Goal: Task Accomplishment & Management: Use online tool/utility

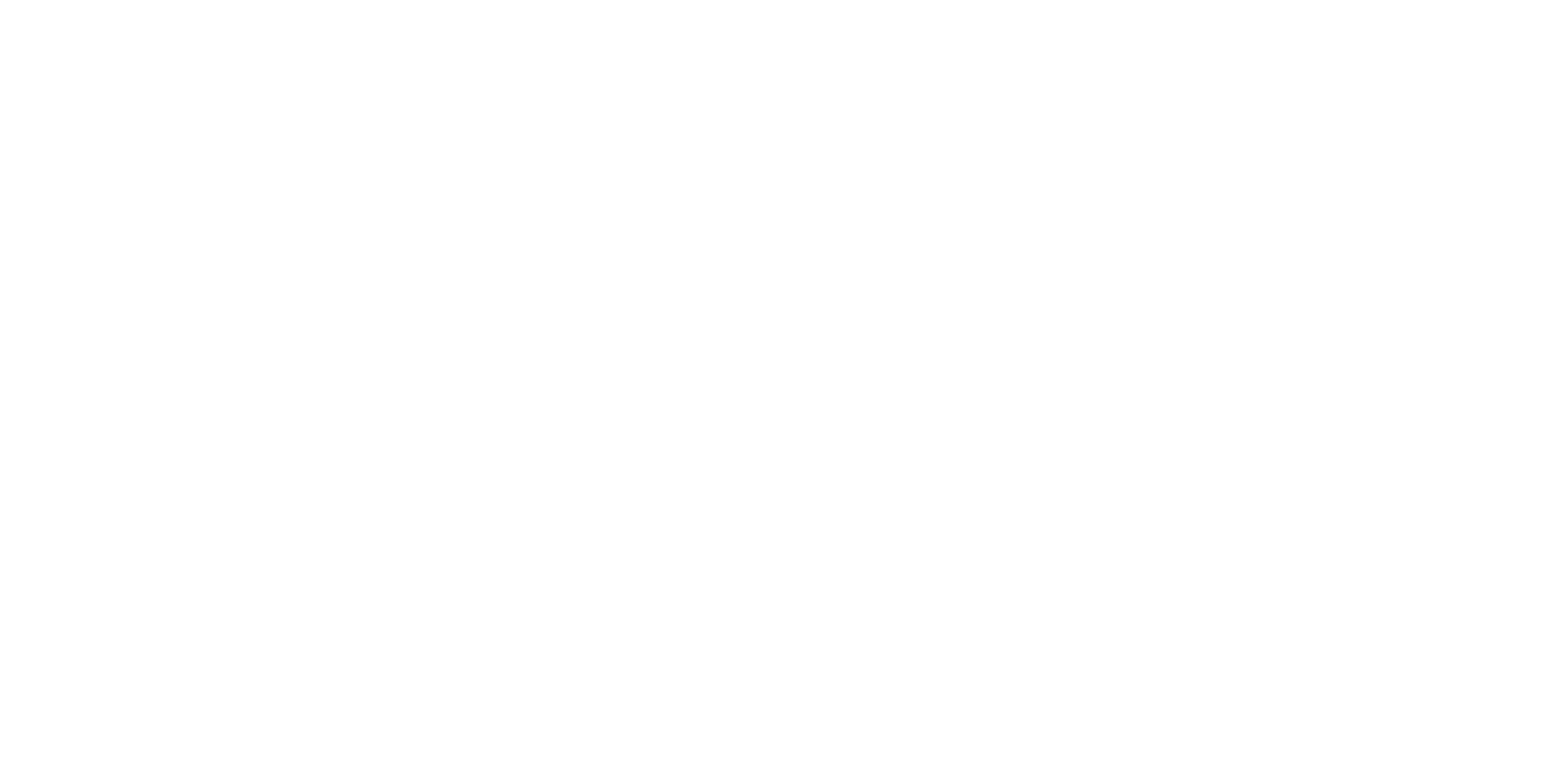
click at [25, 98] on div at bounding box center [784, 391] width 1568 height 783
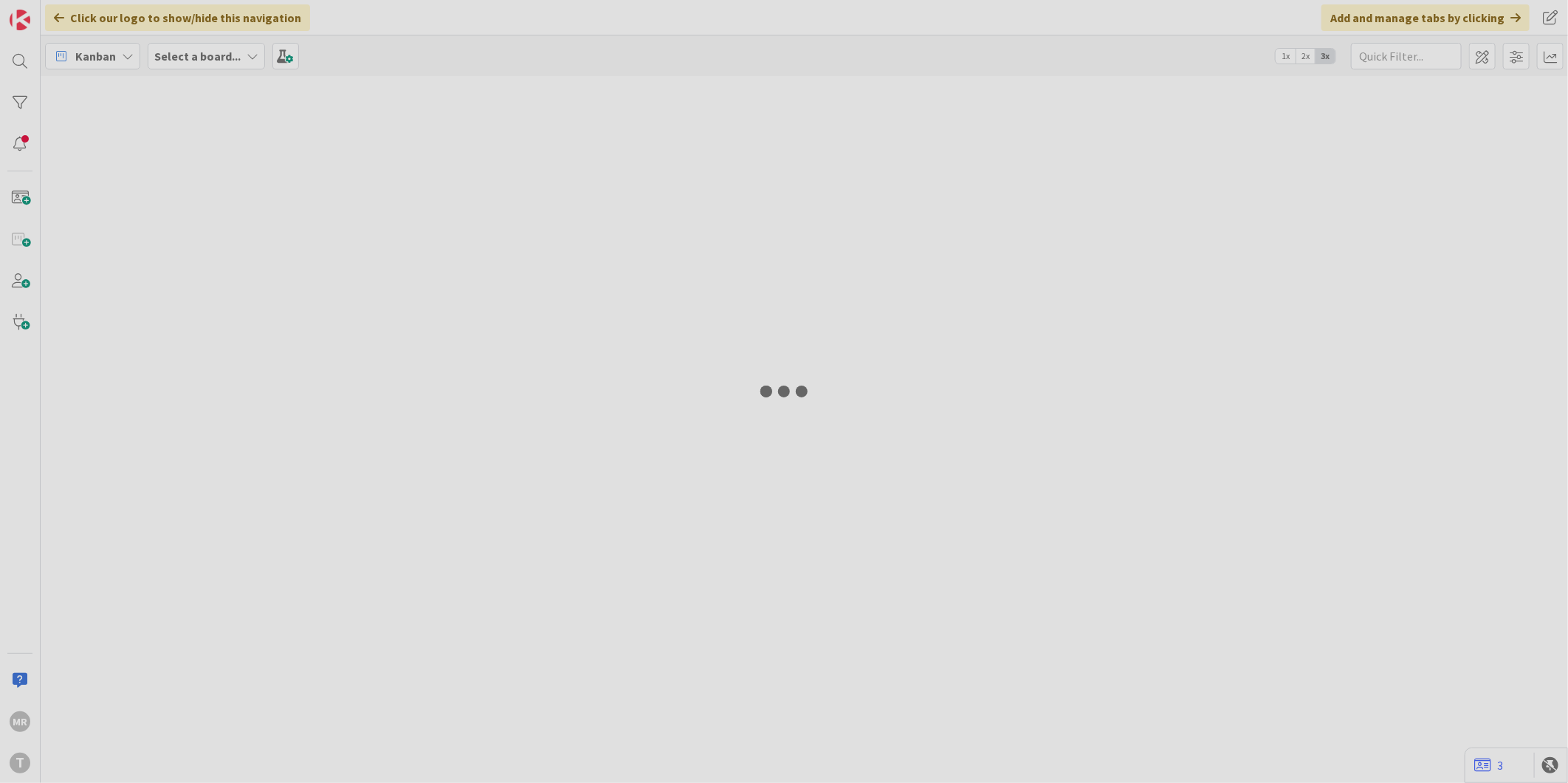
type input "ficheiro"
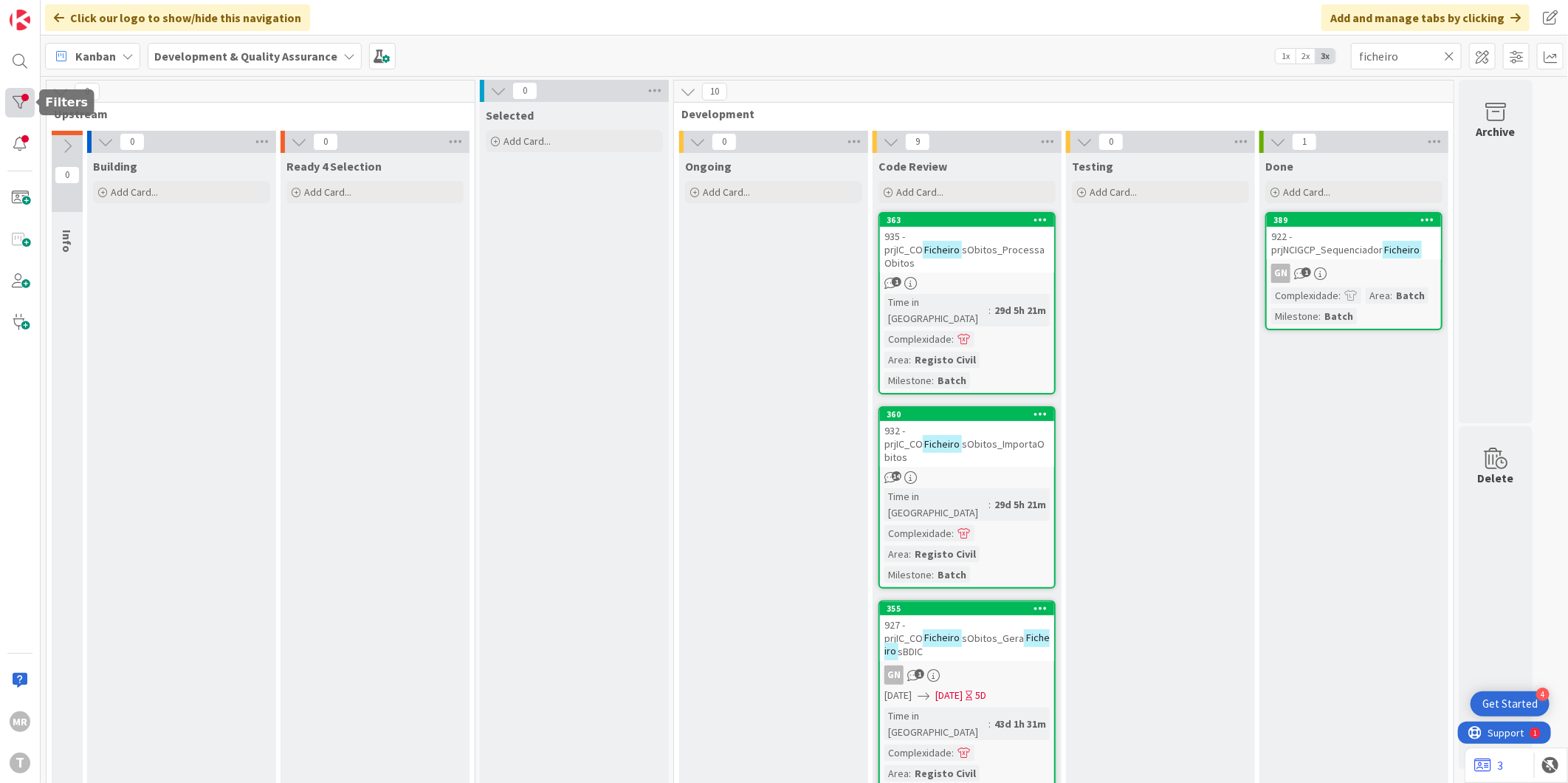
click at [6, 97] on div at bounding box center [20, 103] width 30 height 30
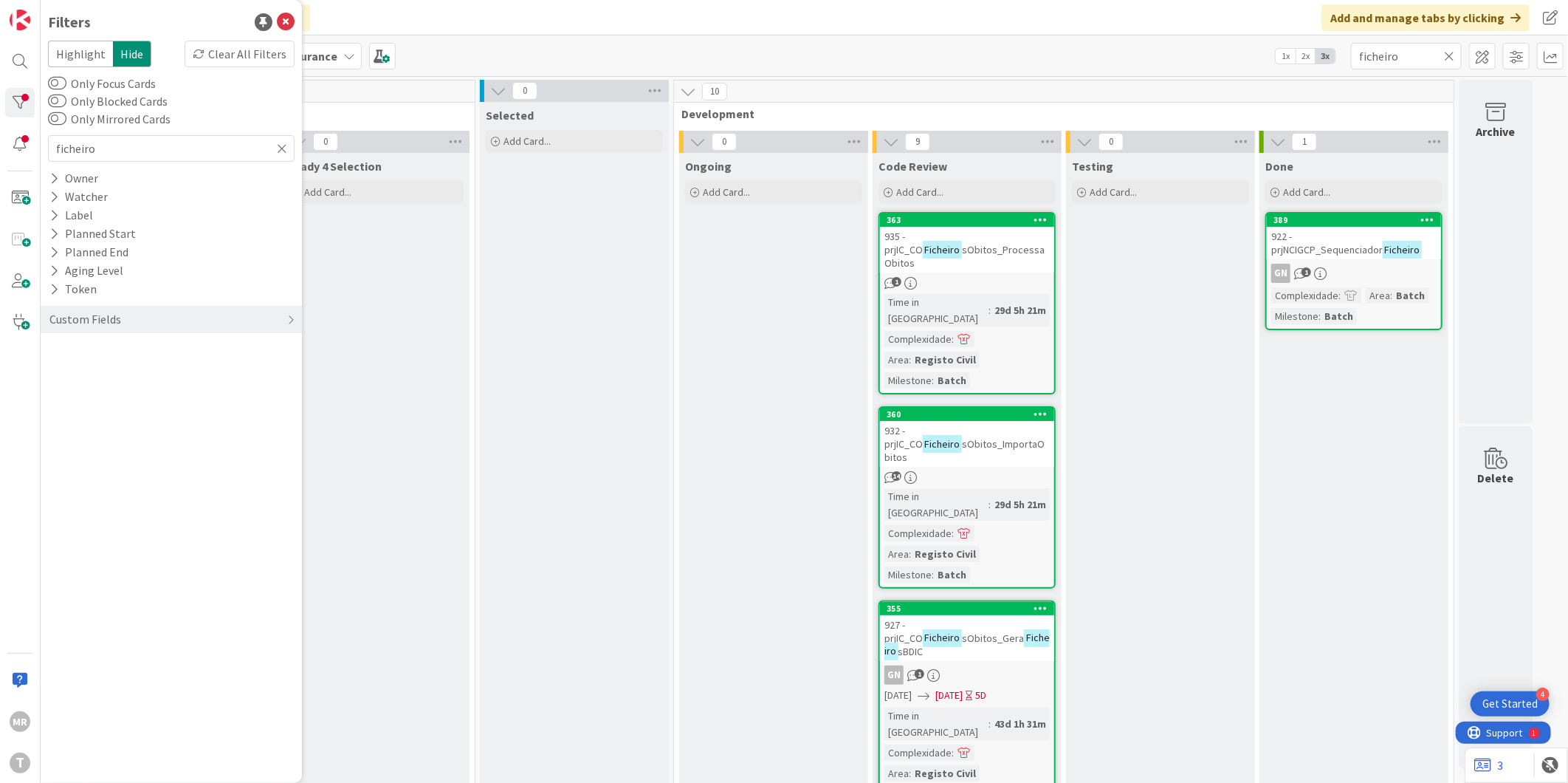
click at [1447, 51] on icon at bounding box center [1449, 56] width 10 height 13
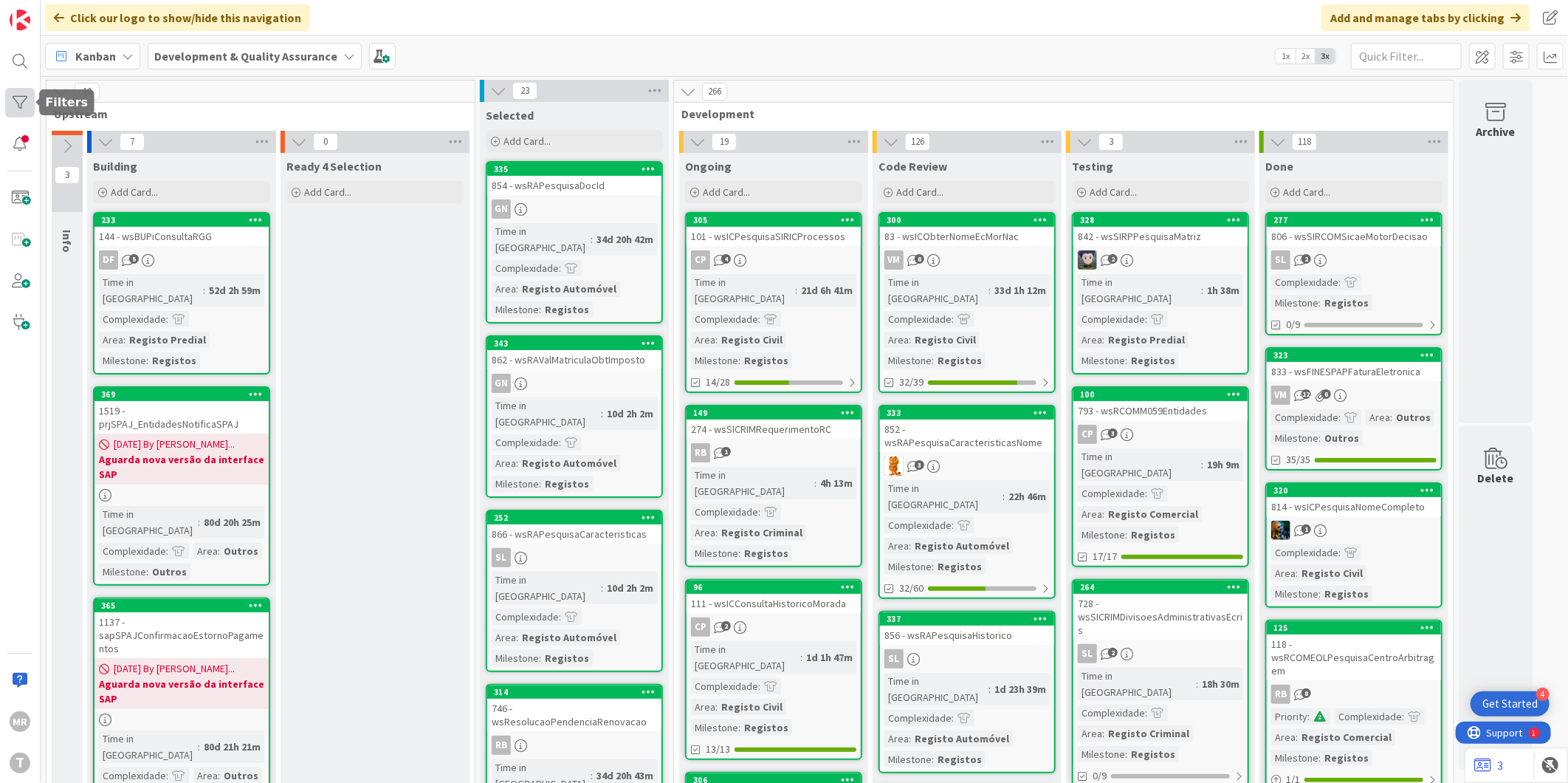
click at [20, 96] on div at bounding box center [20, 103] width 30 height 30
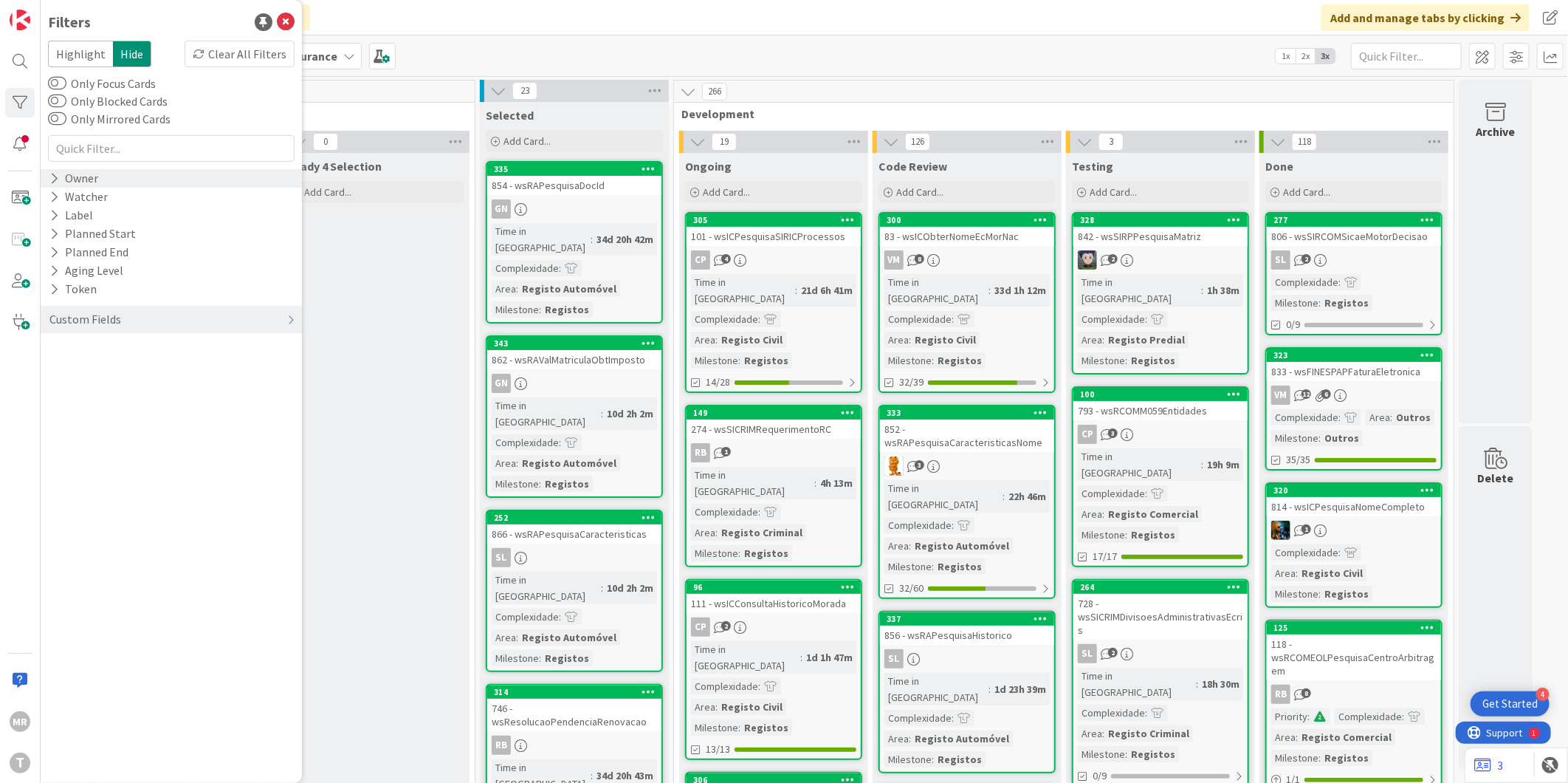
click at [56, 179] on icon at bounding box center [54, 178] width 10 height 13
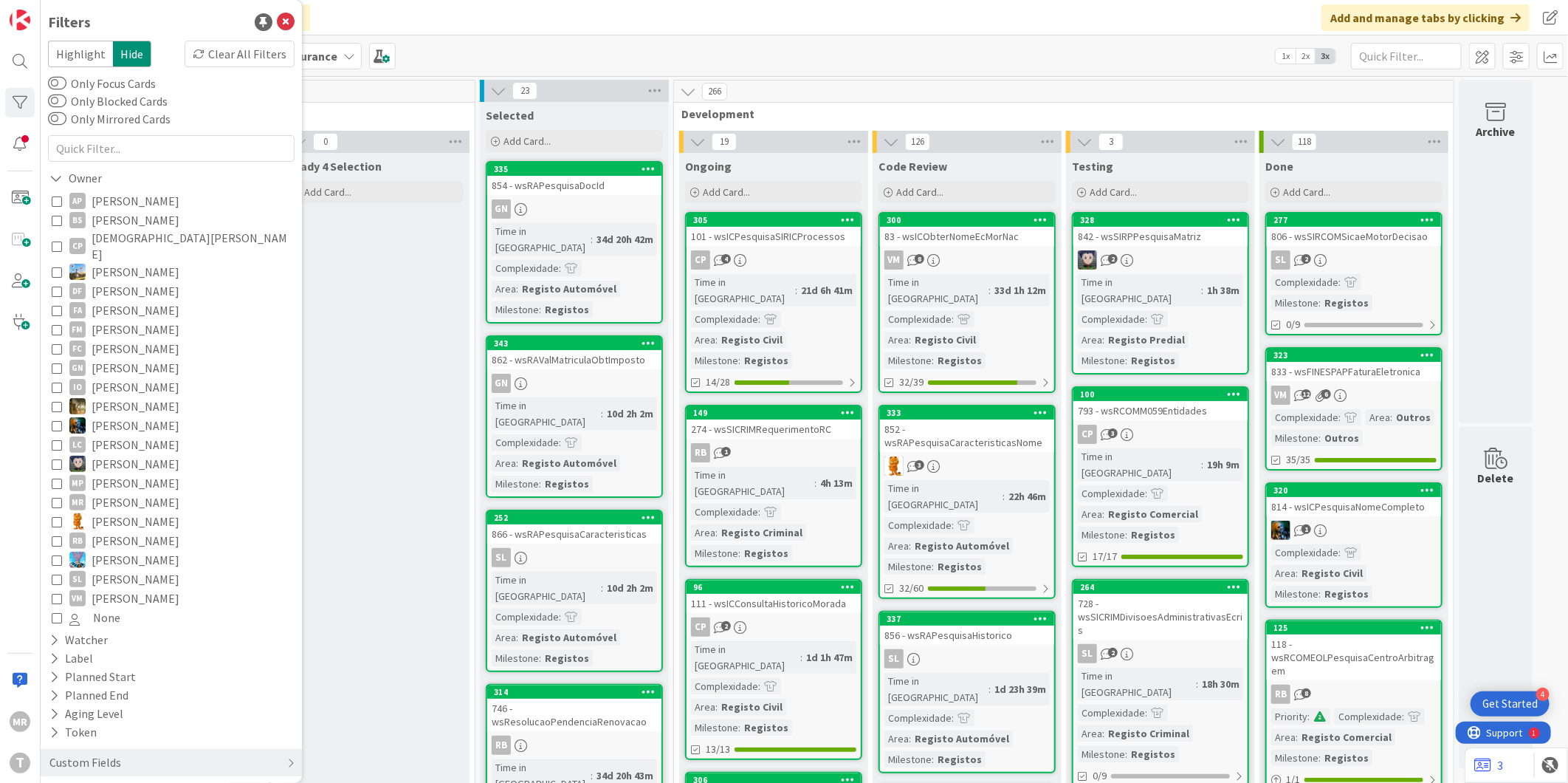
click at [99, 238] on span "[DEMOGRAPHIC_DATA][PERSON_NAME]" at bounding box center [191, 246] width 200 height 33
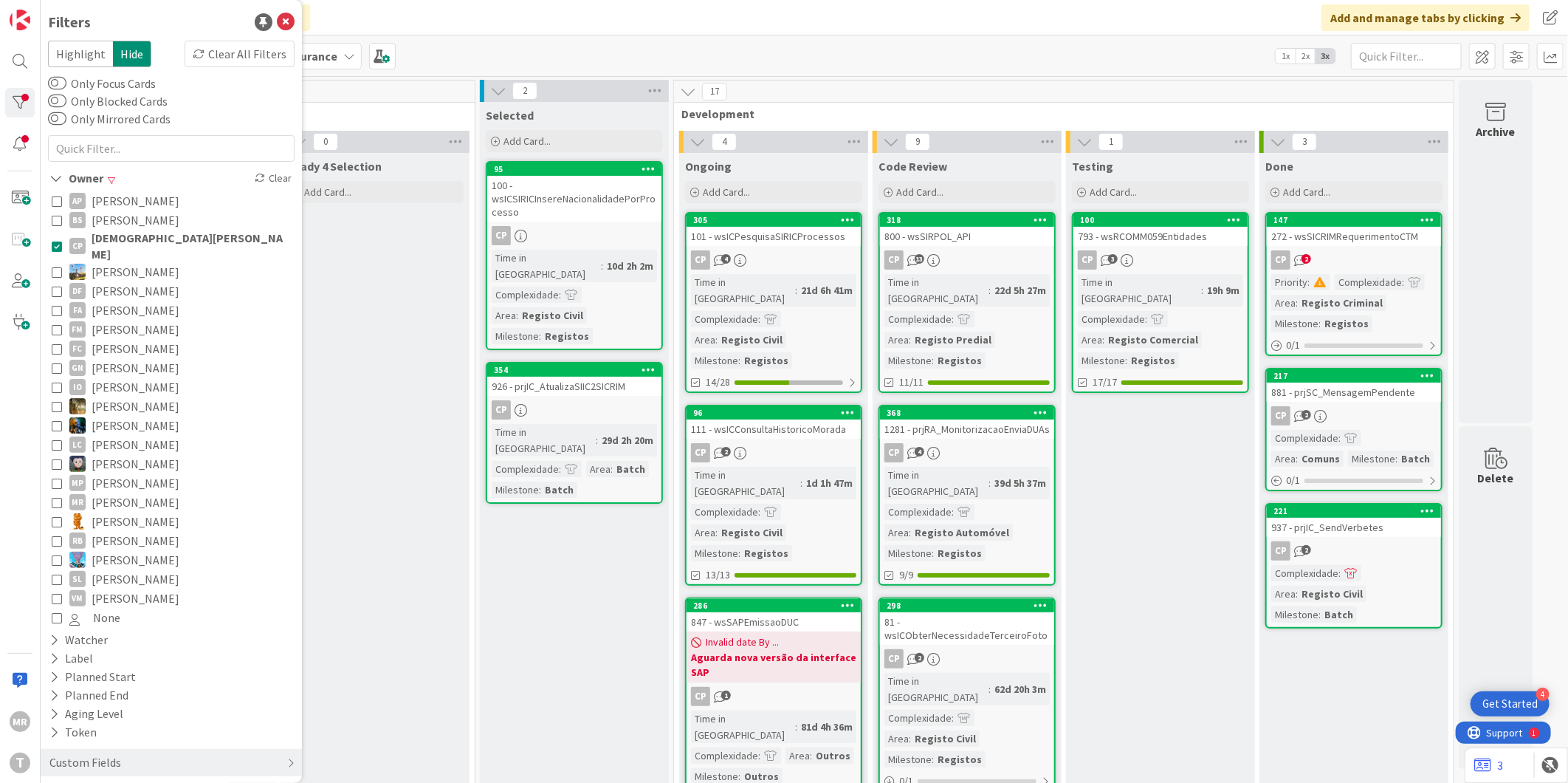
click at [796, 226] on div "101 - wsICPesquisaSIRICProcessos" at bounding box center [774, 236] width 174 height 19
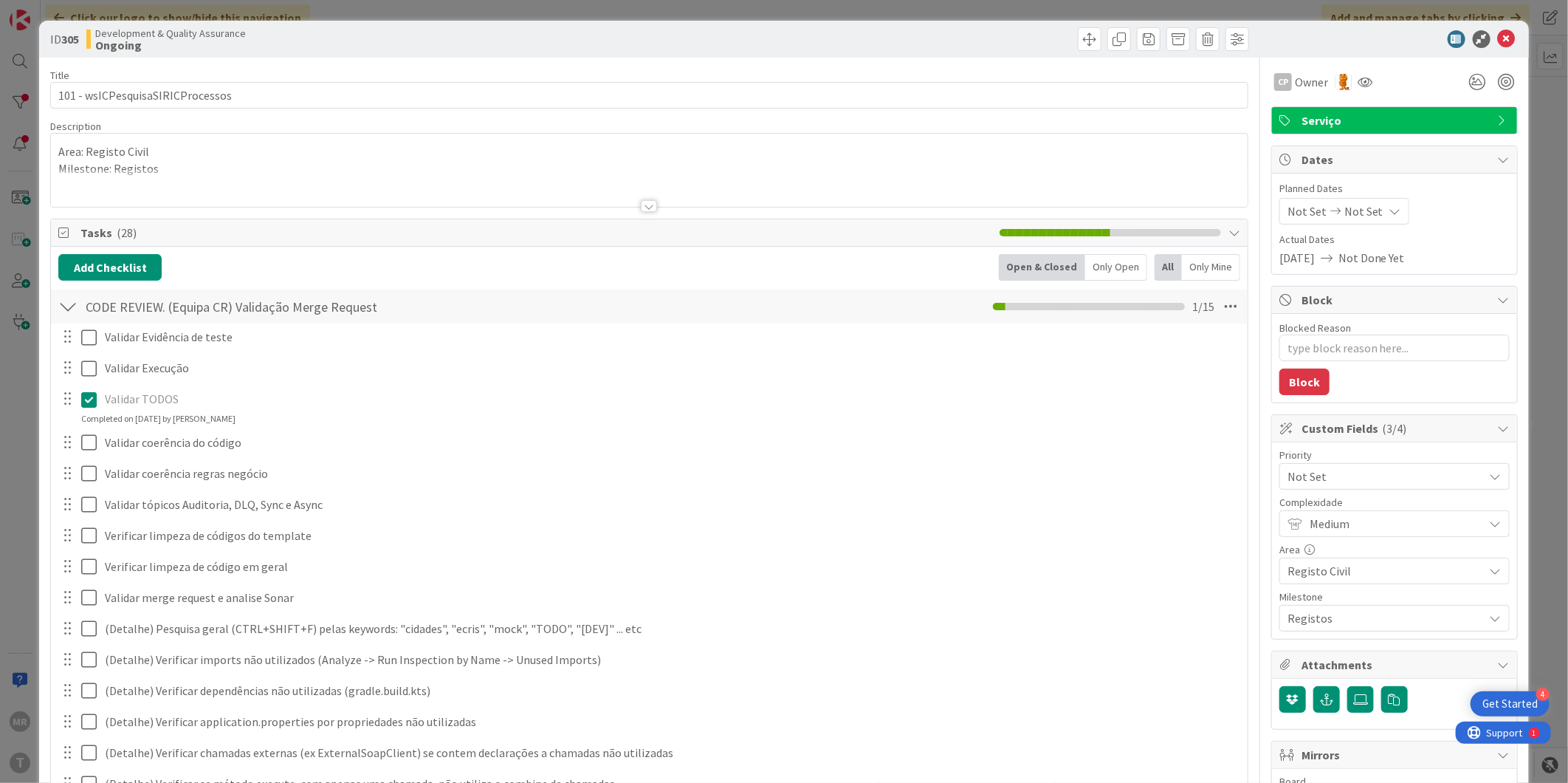
type textarea "x"
click at [1498, 41] on icon at bounding box center [1507, 39] width 18 height 18
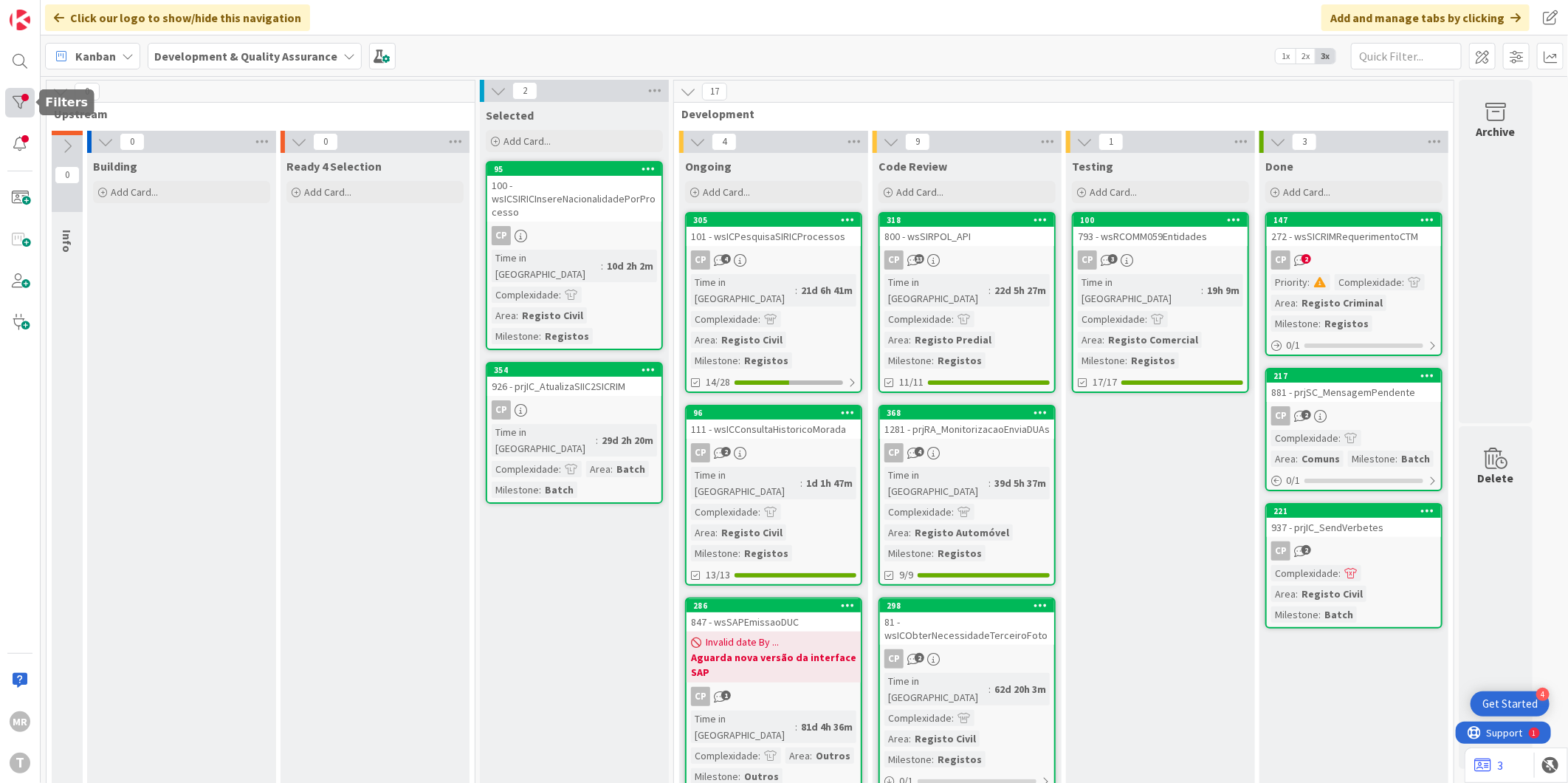
click at [10, 92] on div at bounding box center [20, 103] width 30 height 30
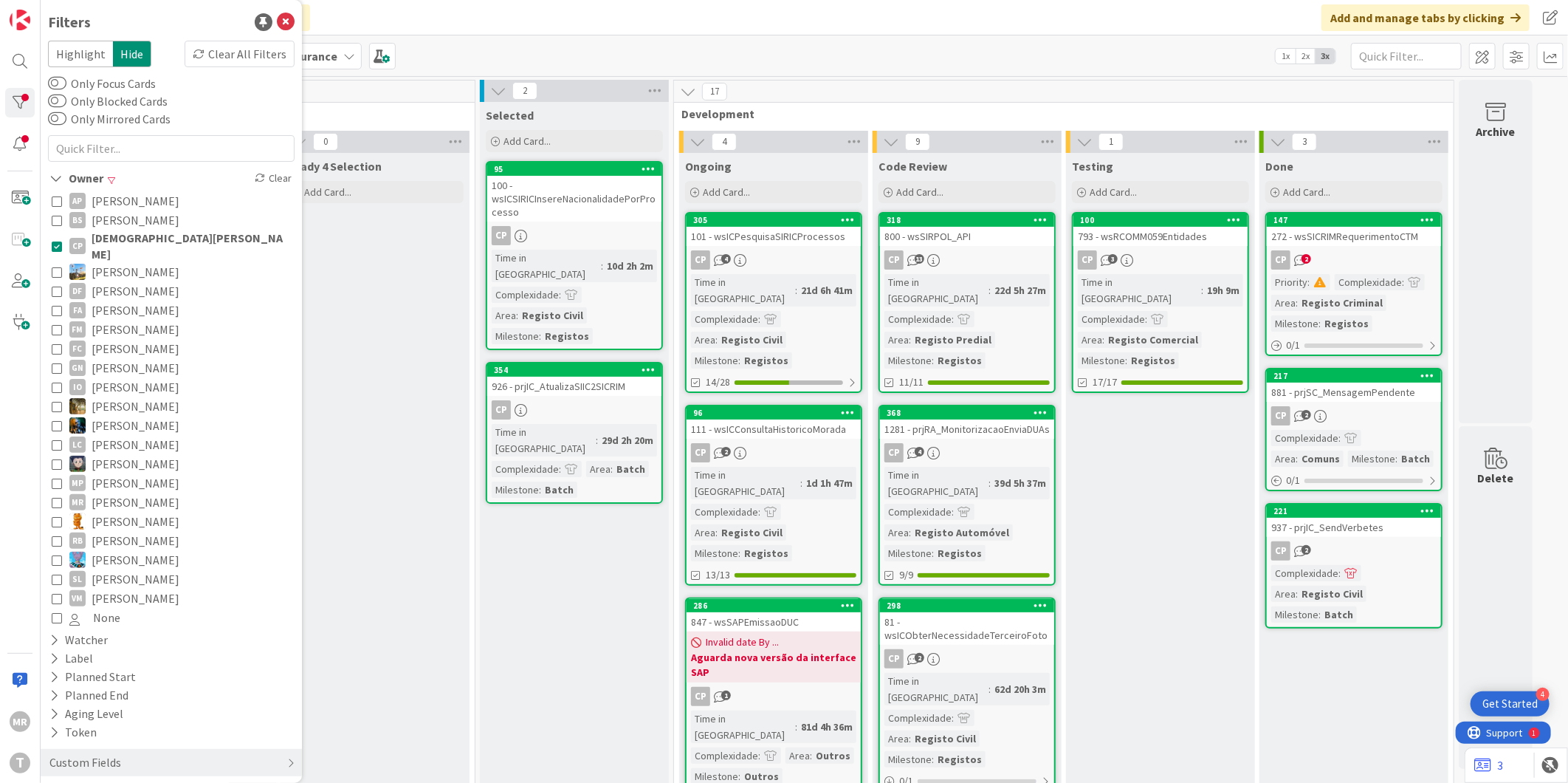
click at [135, 226] on span "[PERSON_NAME]" at bounding box center [136, 221] width 88 height 19
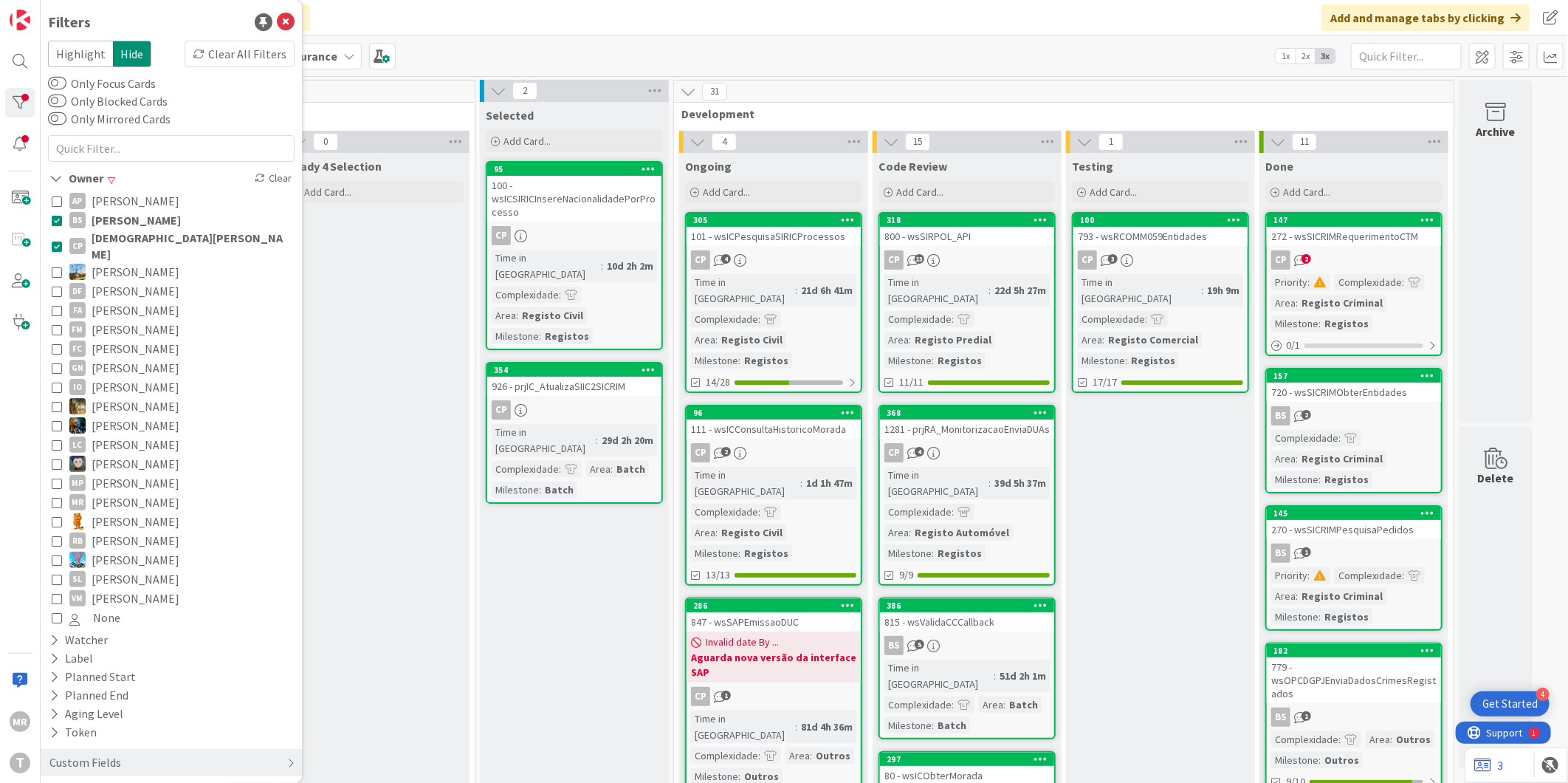
click at [136, 241] on span "[DEMOGRAPHIC_DATA][PERSON_NAME]" at bounding box center [191, 246] width 200 height 33
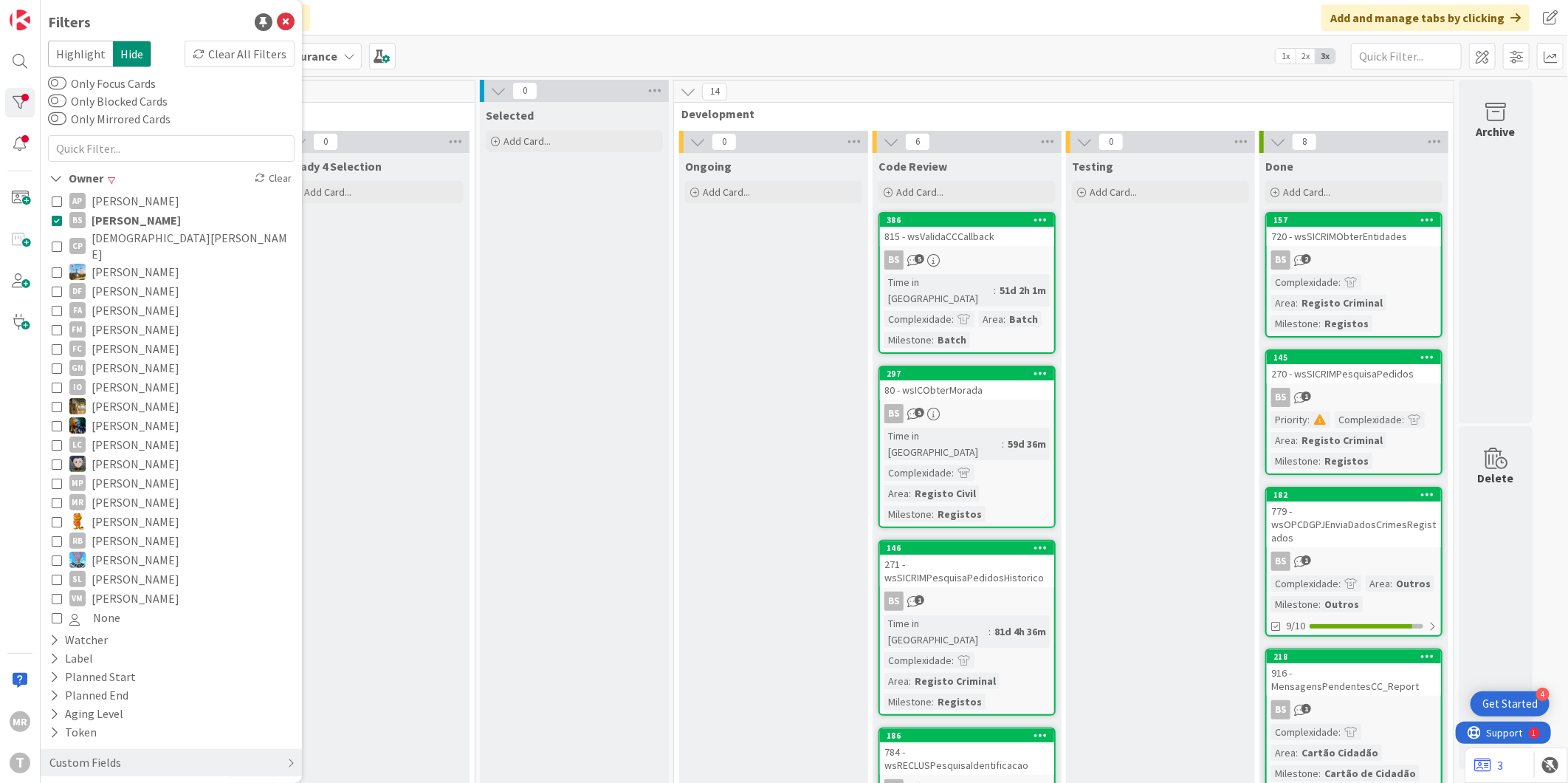
click at [138, 221] on span "[PERSON_NAME]" at bounding box center [136, 221] width 89 height 19
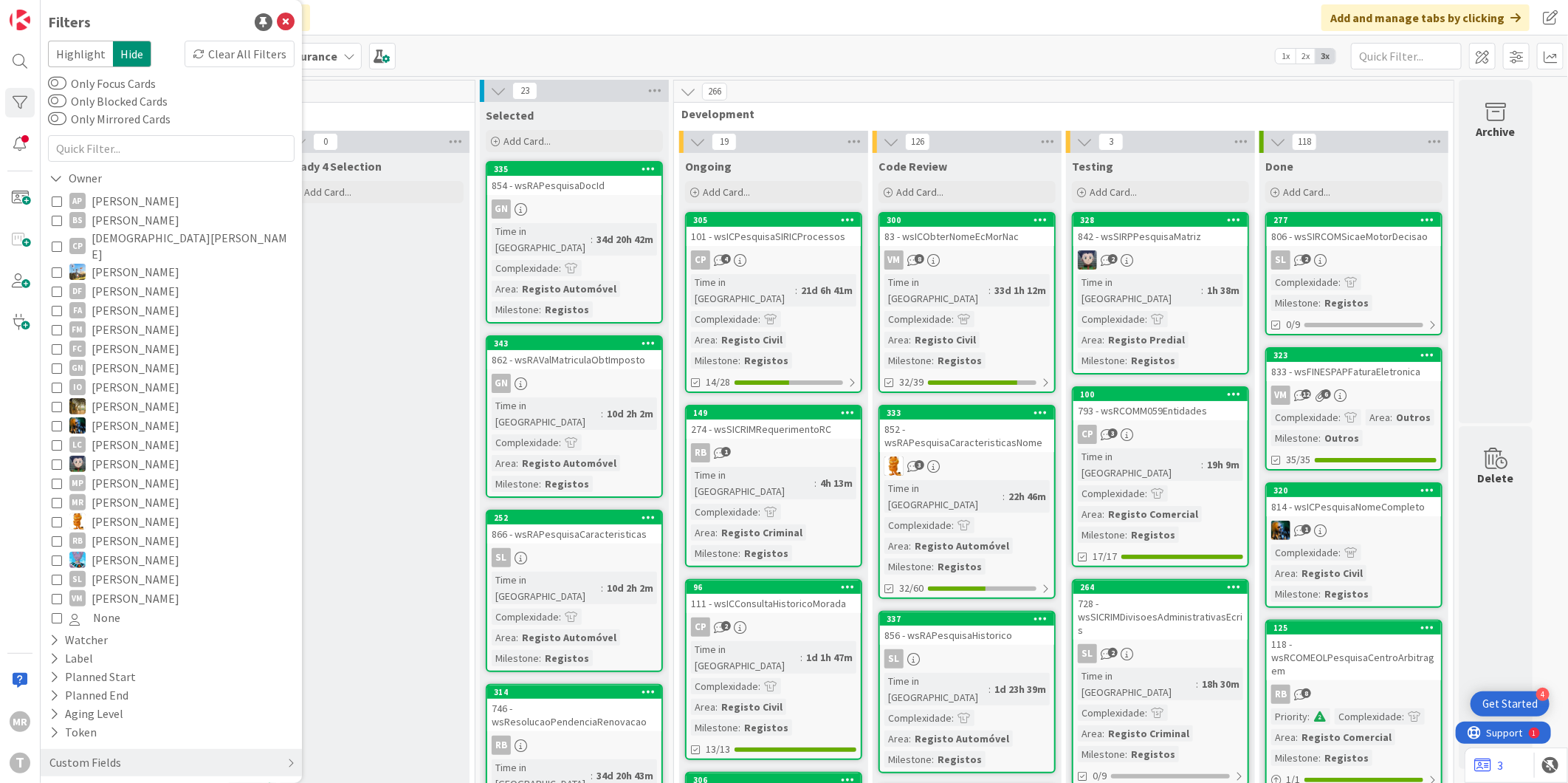
click at [131, 301] on span "[PERSON_NAME]" at bounding box center [136, 311] width 88 height 19
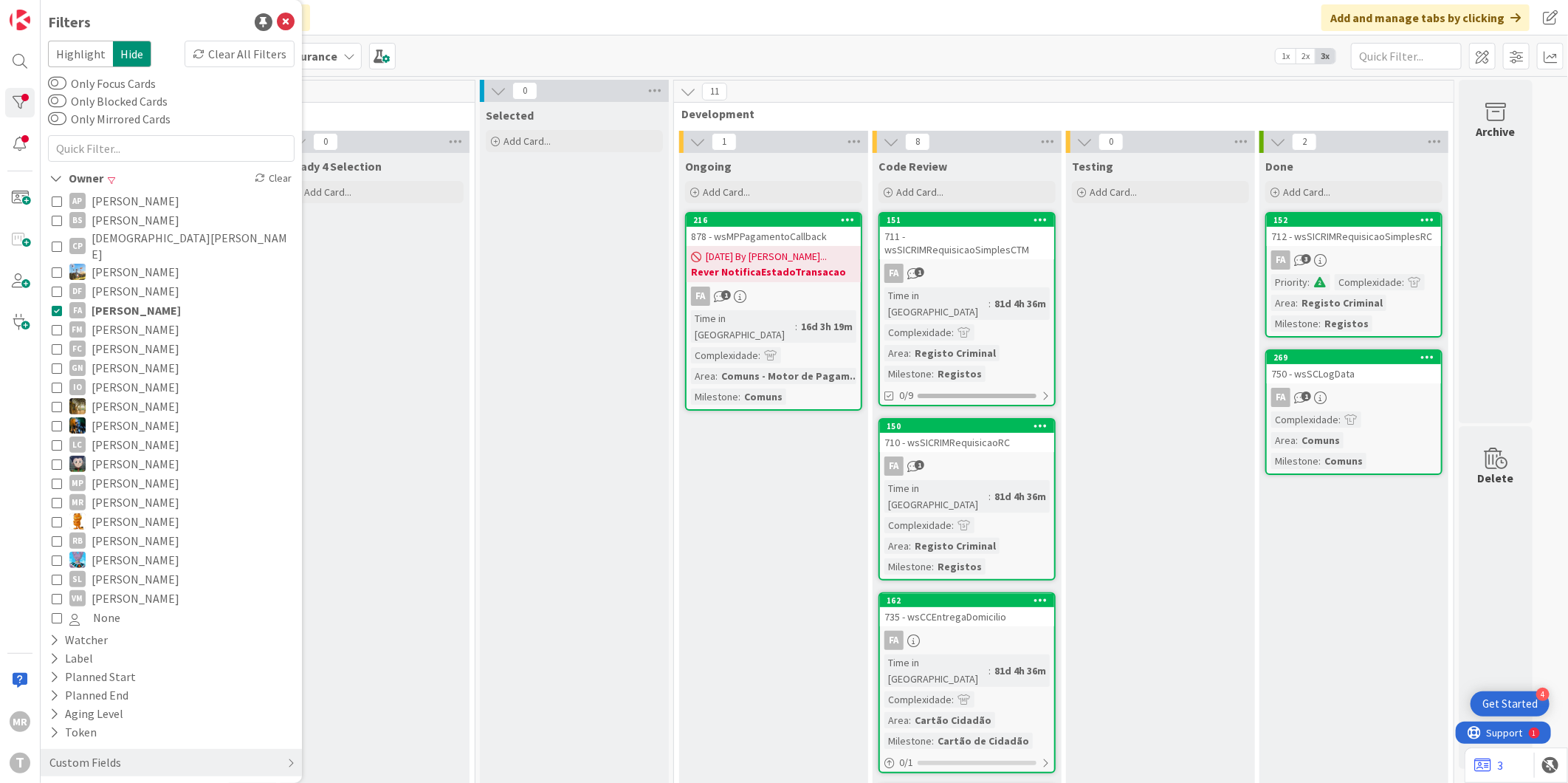
click at [131, 301] on span "[PERSON_NAME]" at bounding box center [136, 311] width 89 height 19
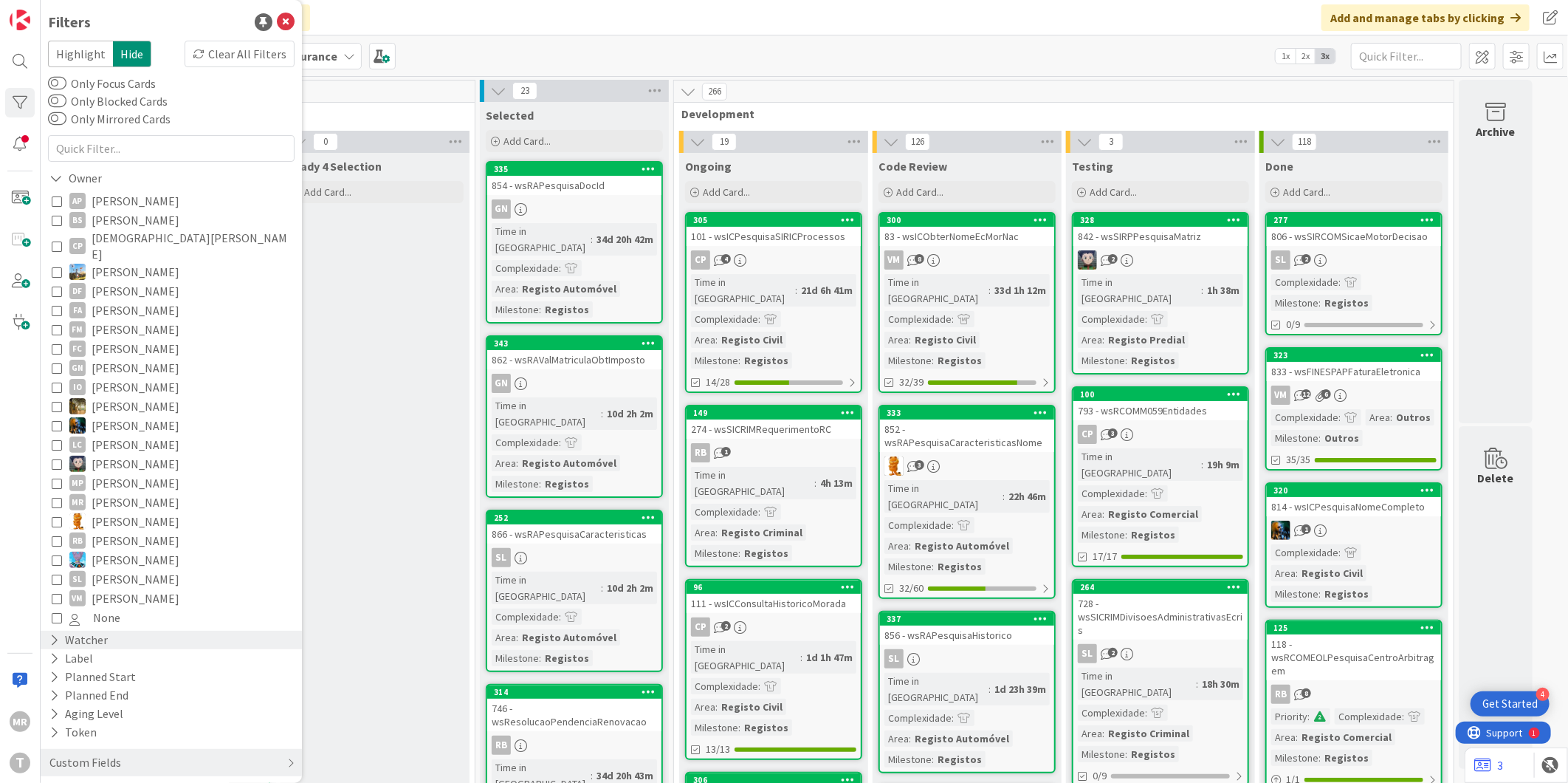
click at [101, 632] on div "Watcher" at bounding box center [78, 640] width 61 height 19
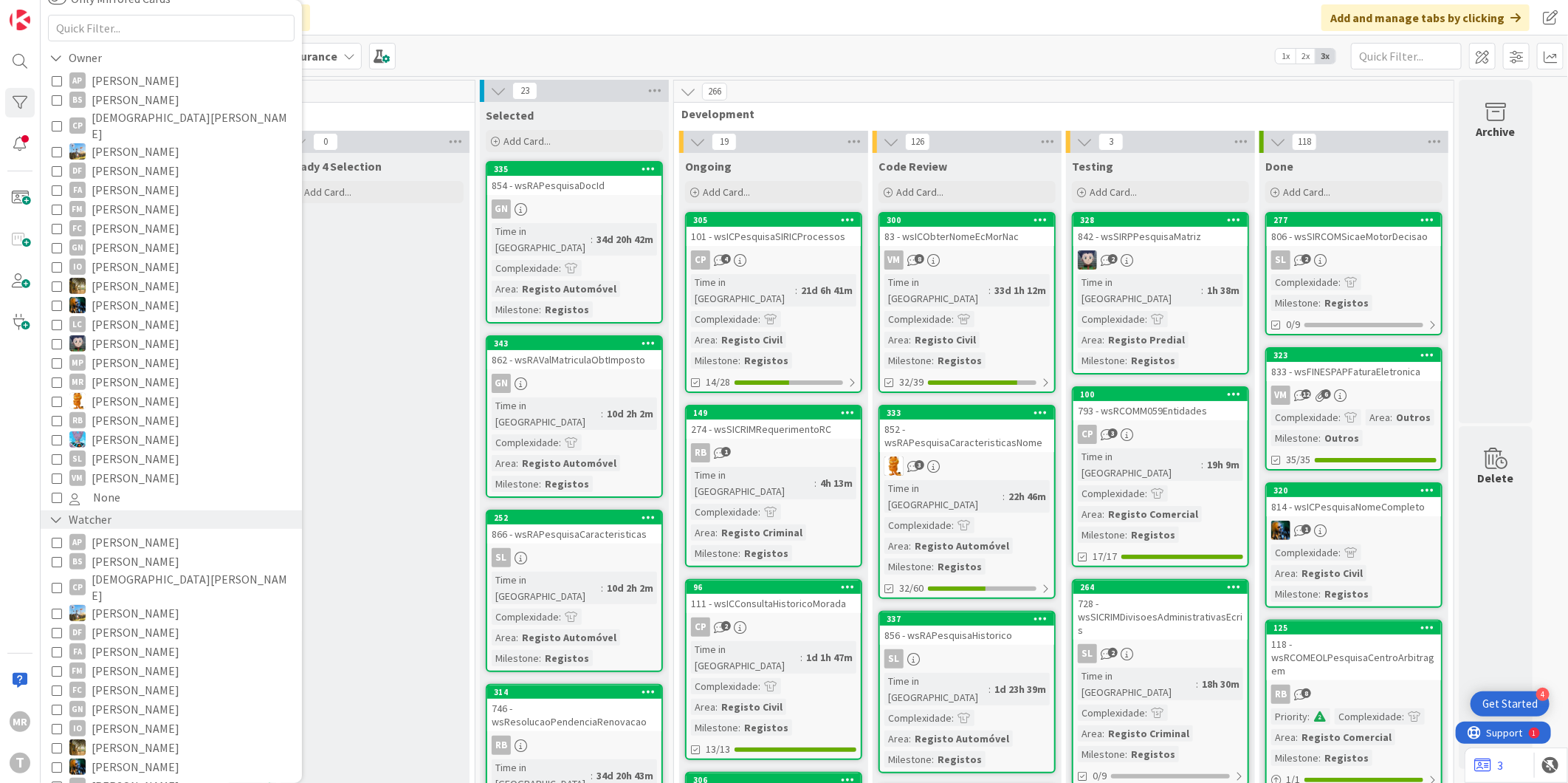
scroll to position [246, 0]
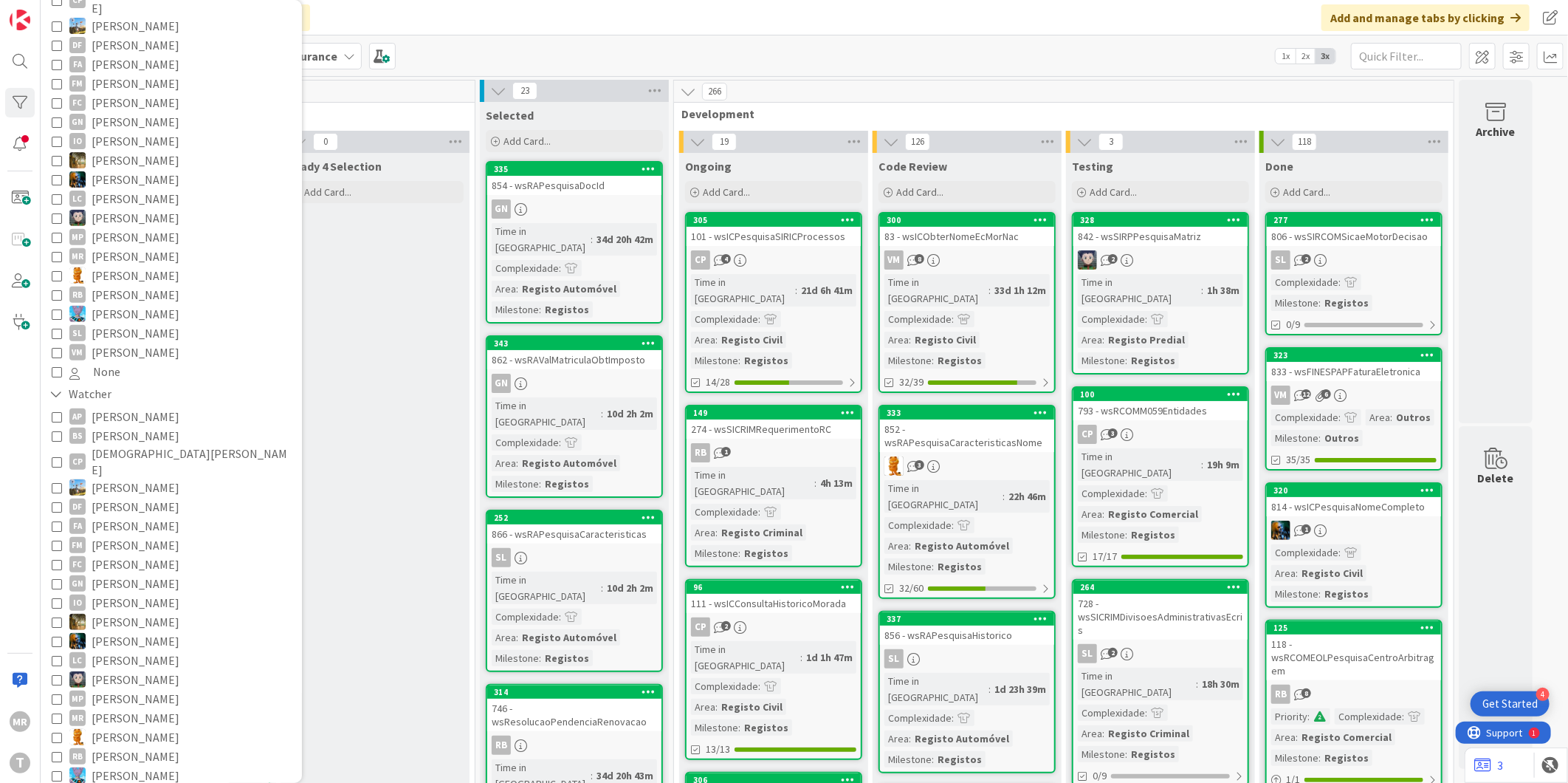
click at [137, 728] on span "[PERSON_NAME]" at bounding box center [136, 738] width 88 height 19
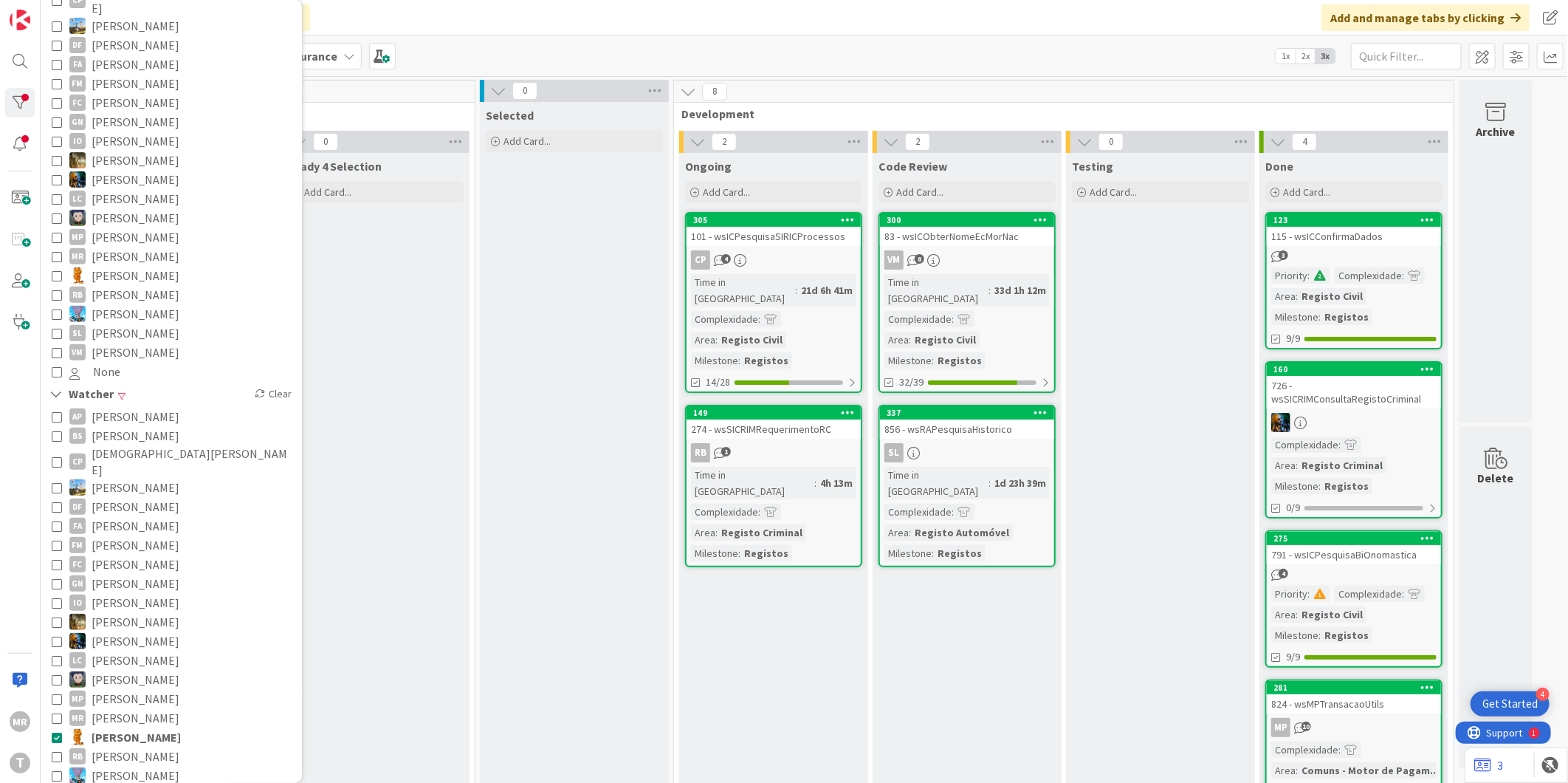
click at [124, 728] on span "[PERSON_NAME]" at bounding box center [136, 738] width 89 height 19
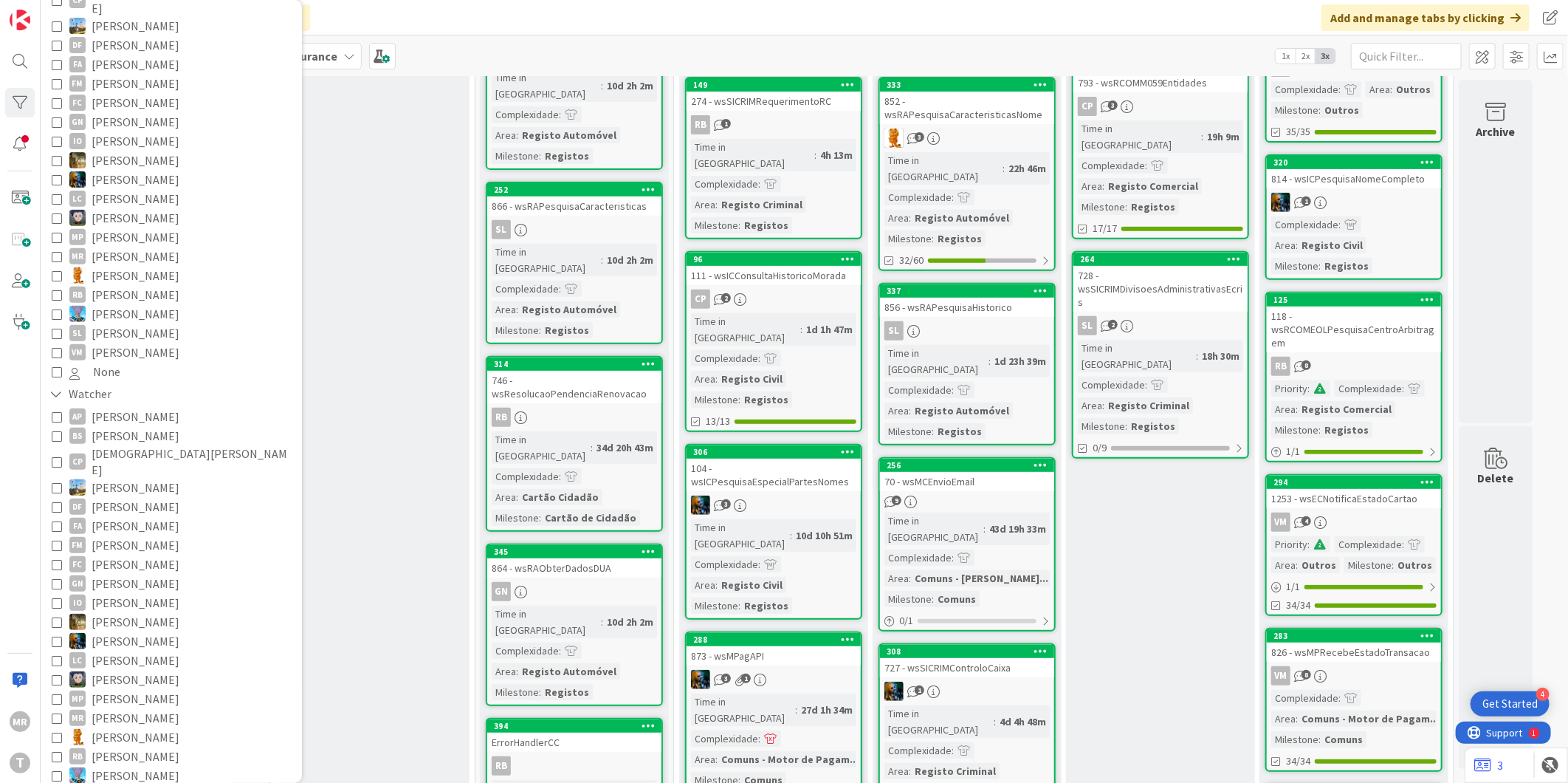
scroll to position [427, 0]
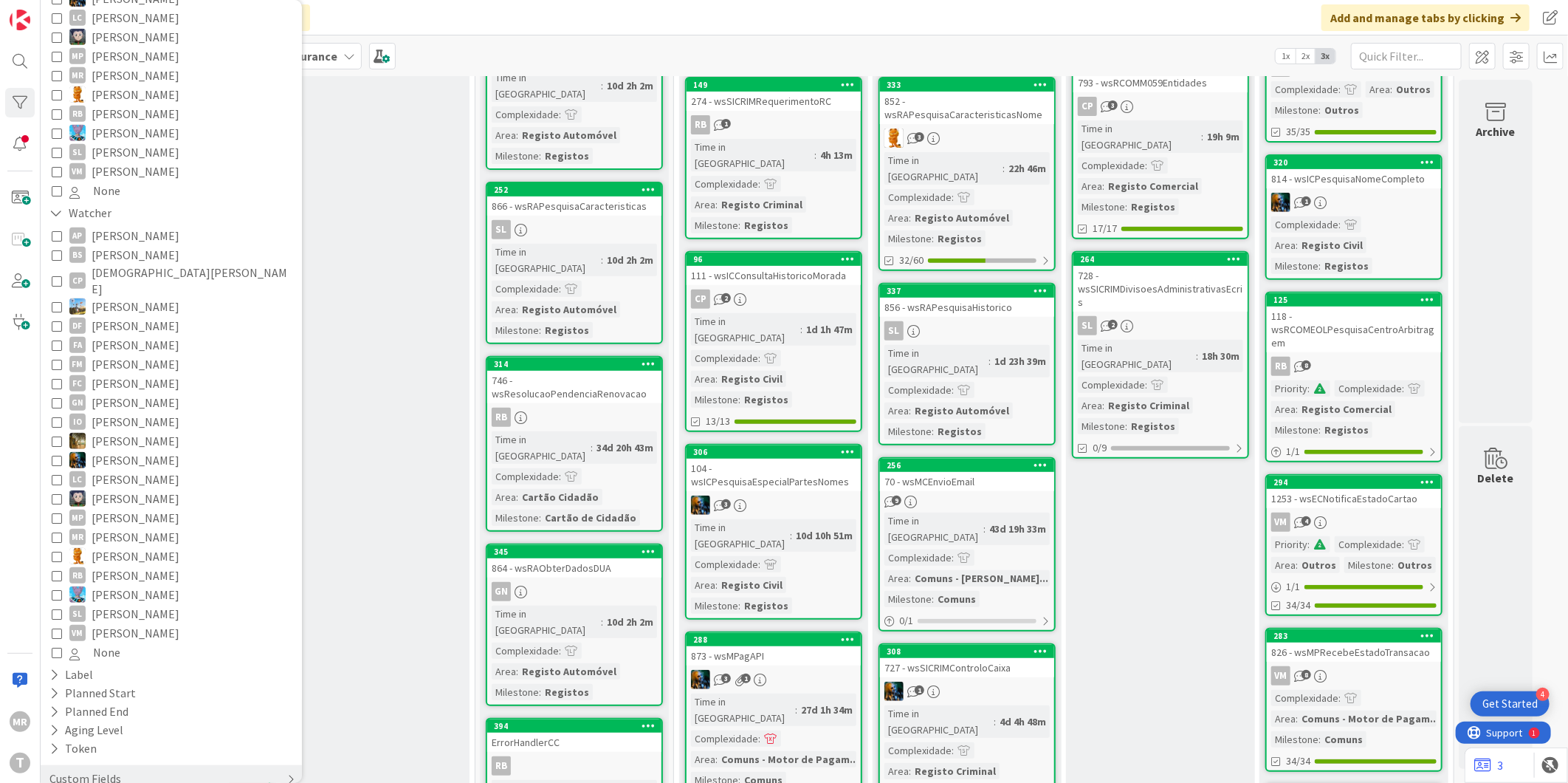
click at [60, 770] on div "Custom Fields" at bounding box center [85, 779] width 74 height 19
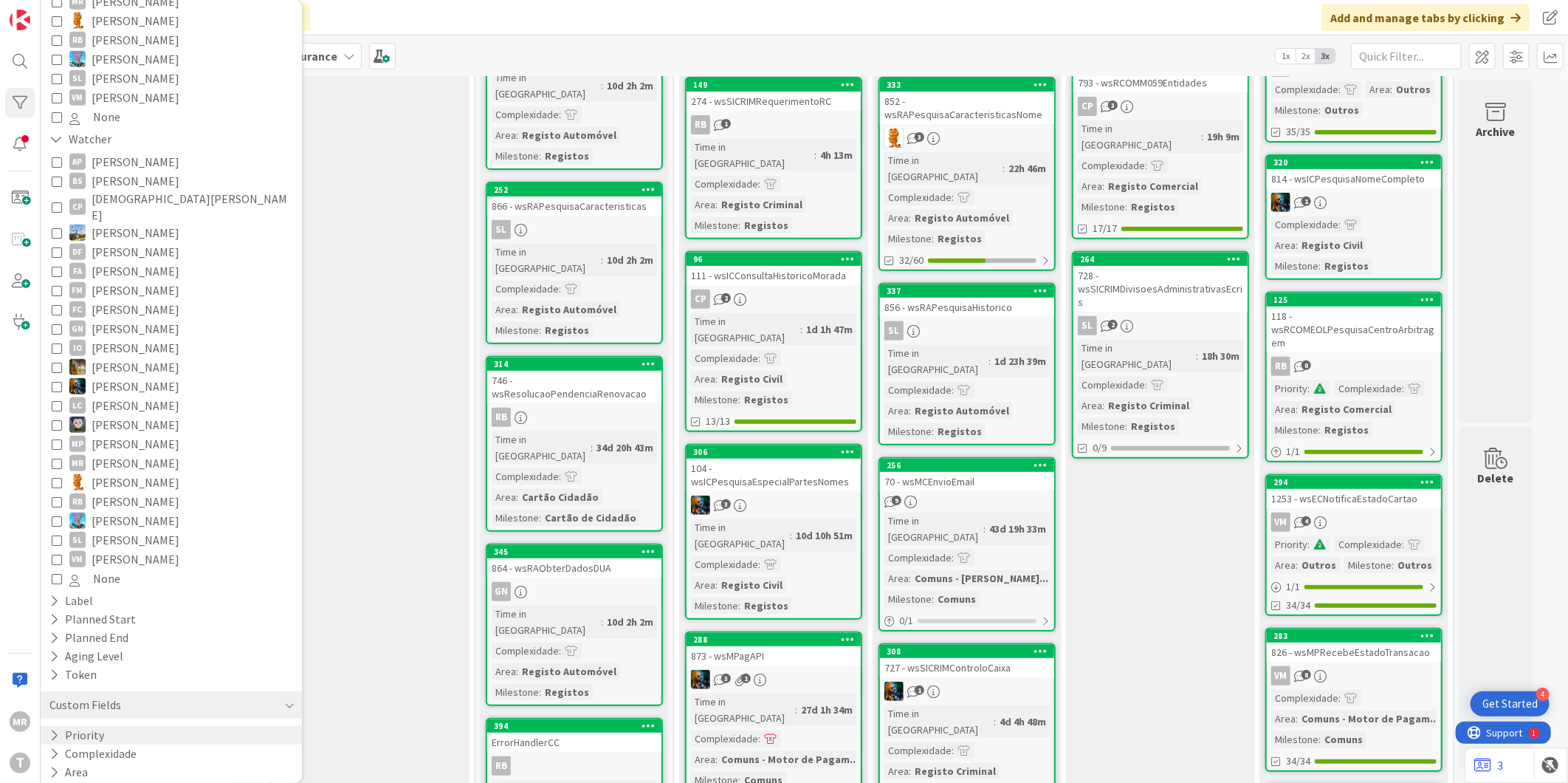
click at [57, 729] on icon at bounding box center [54, 735] width 10 height 13
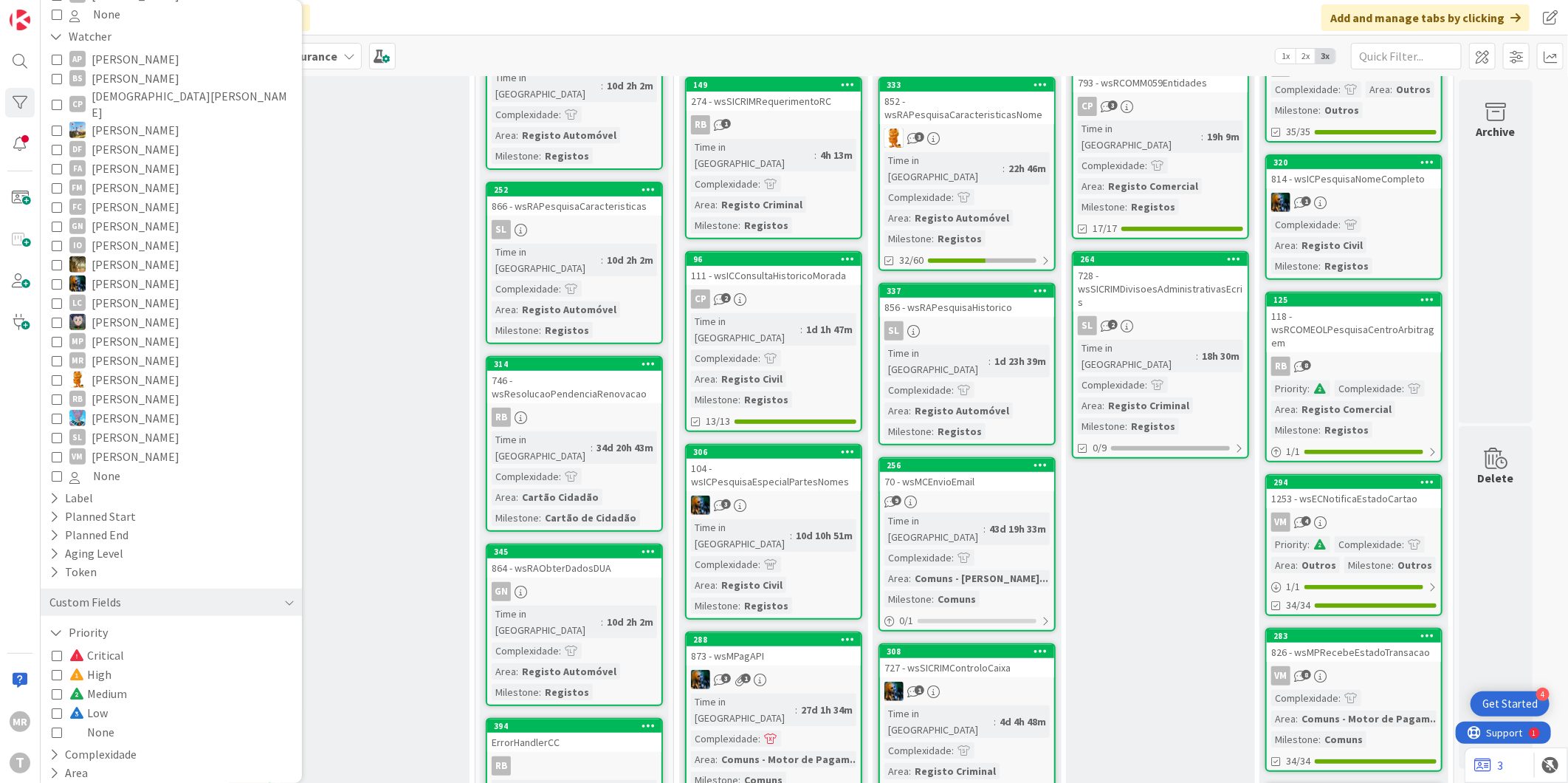
scroll to position [604, 0]
click at [97, 683] on span "Medium" at bounding box center [98, 693] width 57 height 19
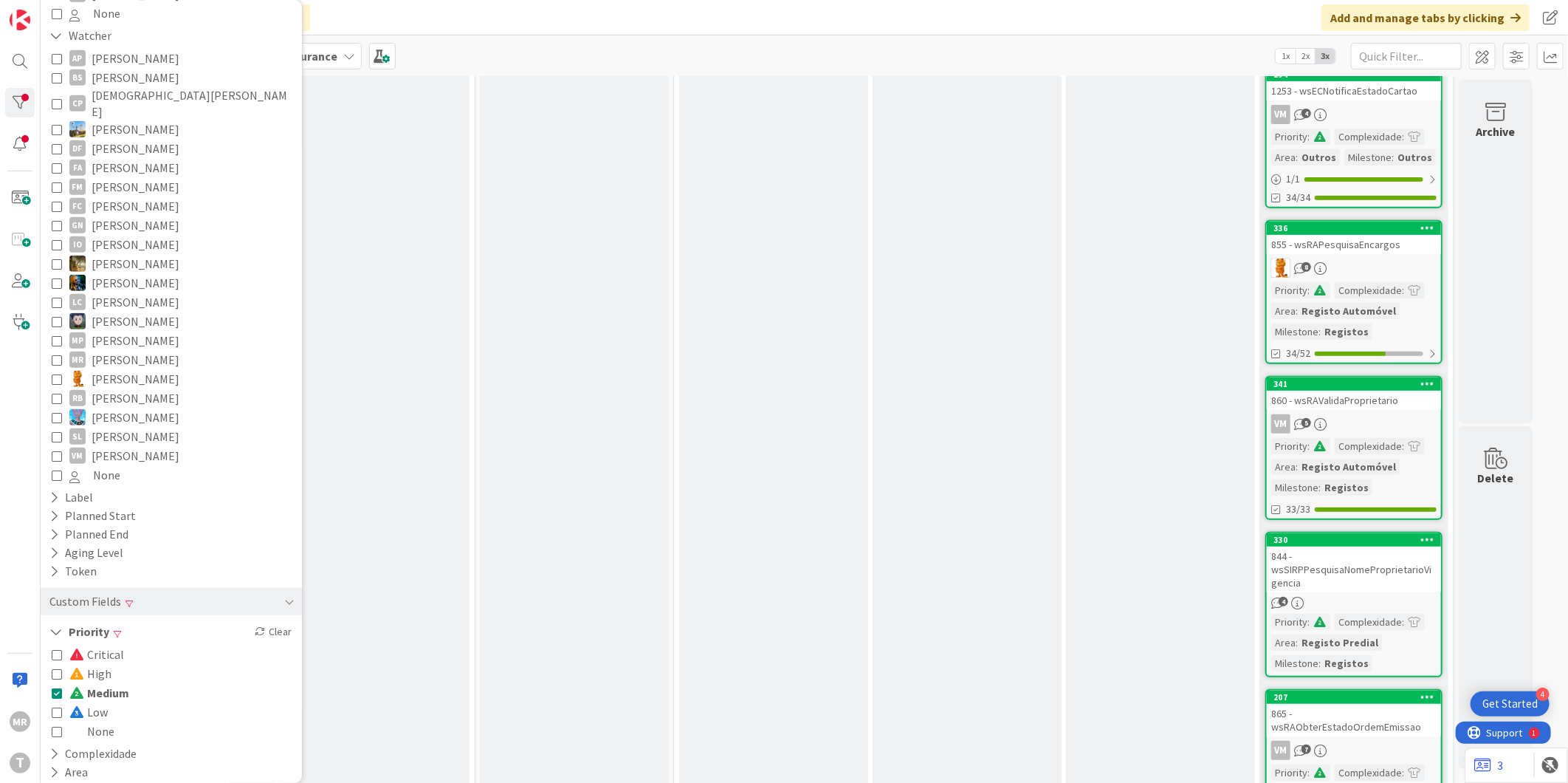
scroll to position [0, 0]
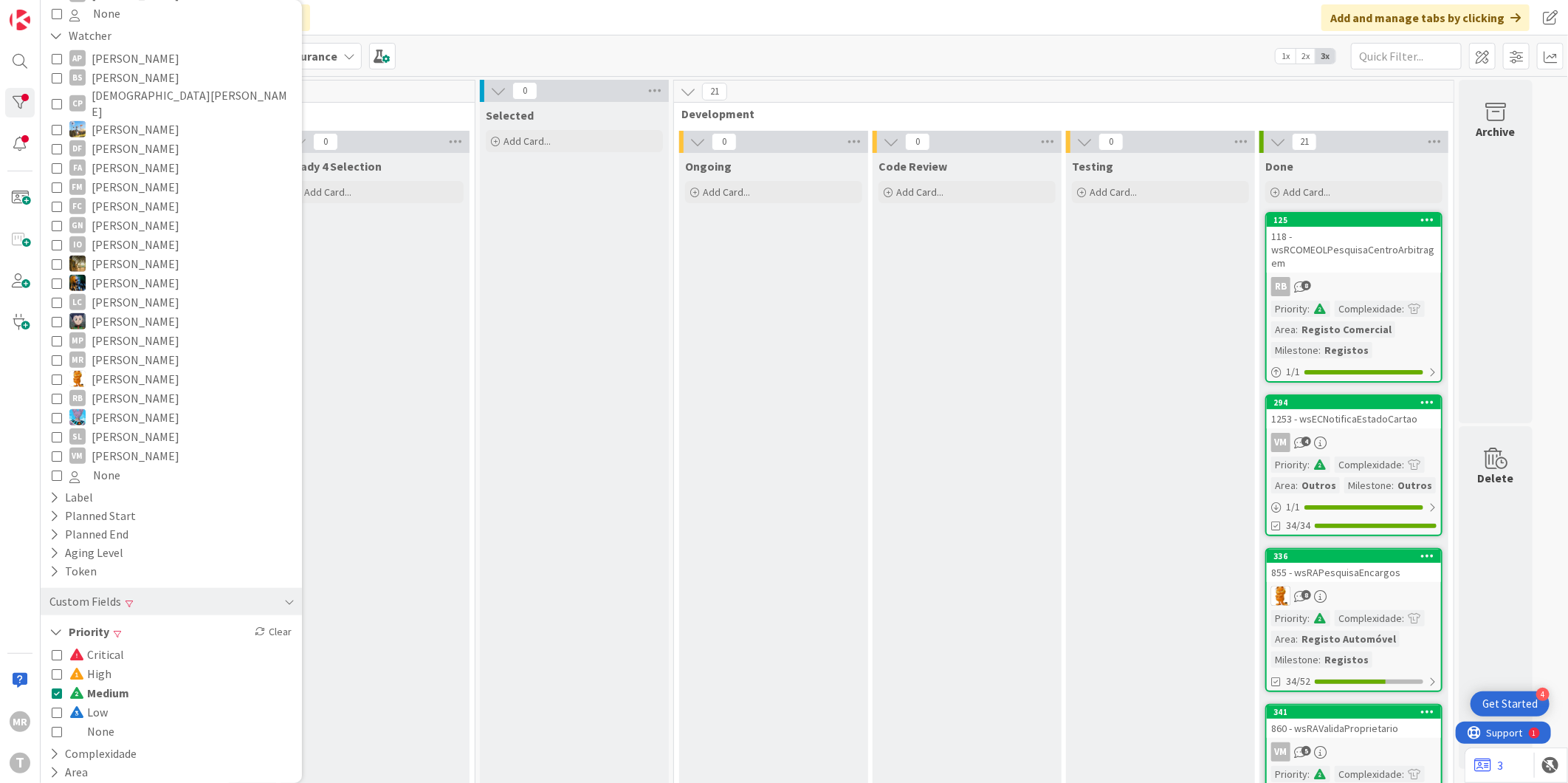
click at [97, 683] on span "Medium" at bounding box center [99, 693] width 60 height 19
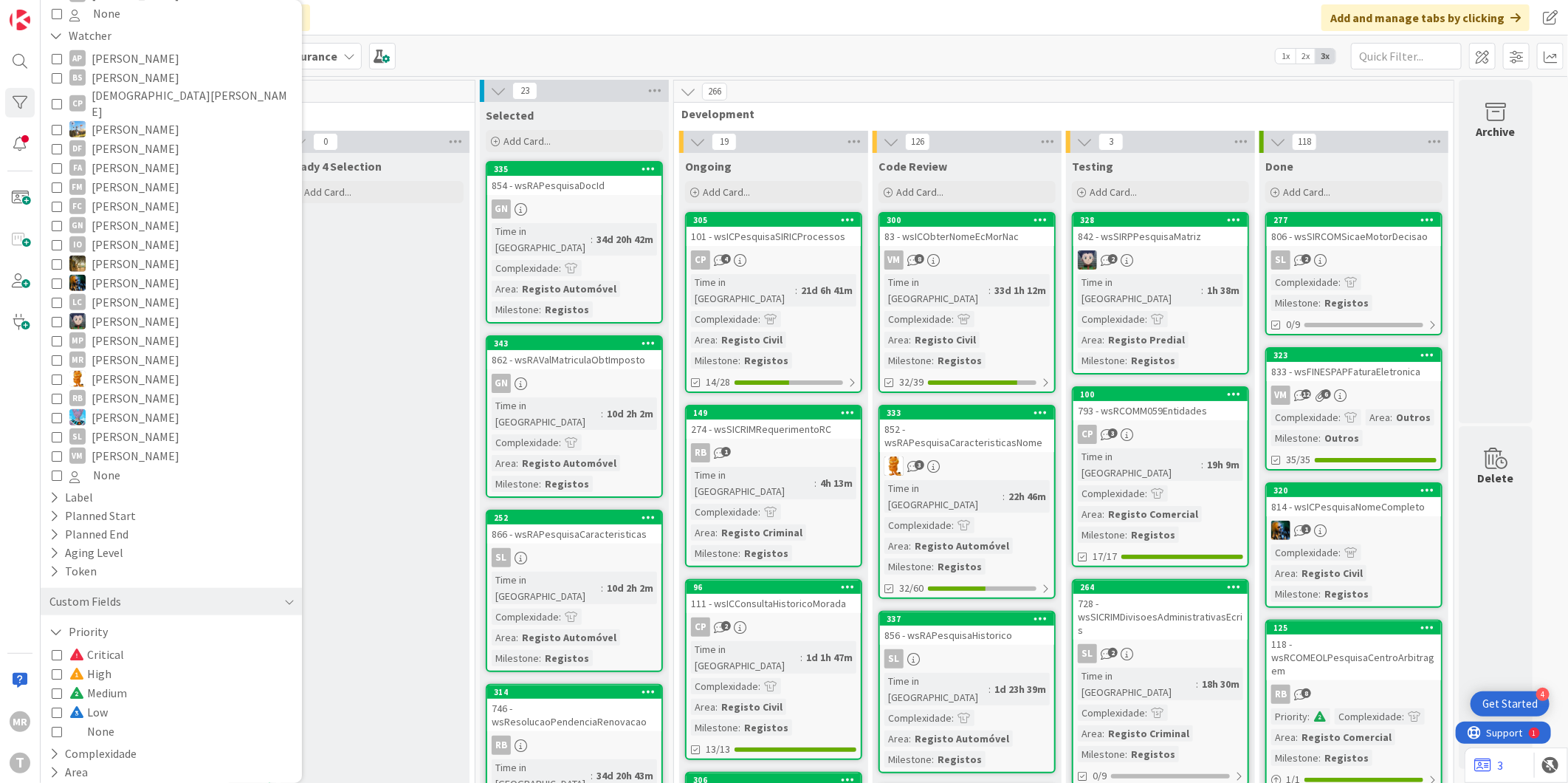
click at [106, 664] on span "High" at bounding box center [90, 673] width 42 height 19
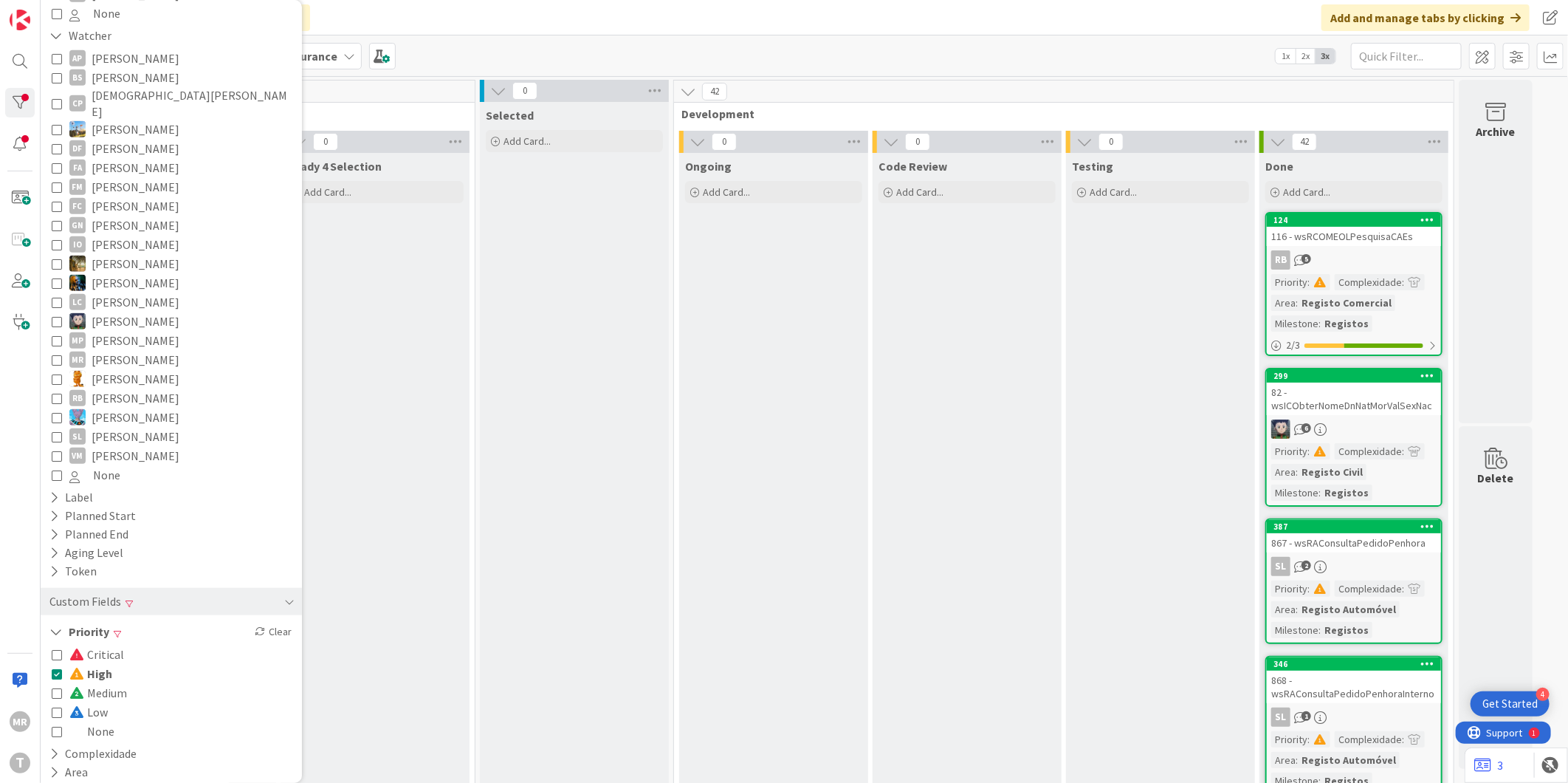
click at [106, 703] on span "Low" at bounding box center [89, 712] width 39 height 19
click at [104, 664] on span "High" at bounding box center [91, 673] width 43 height 19
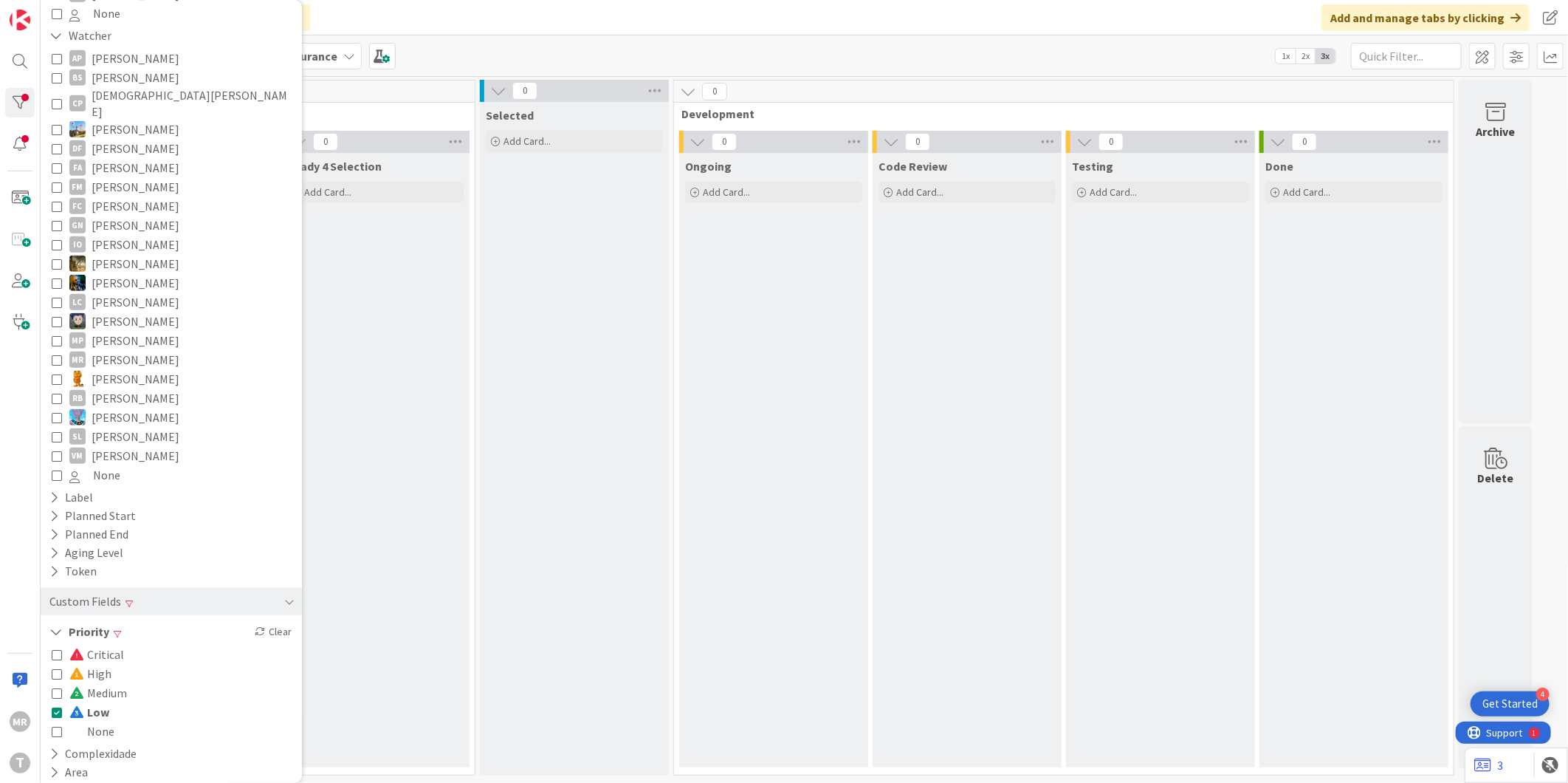
click at [95, 703] on span "Low" at bounding box center [89, 712] width 40 height 19
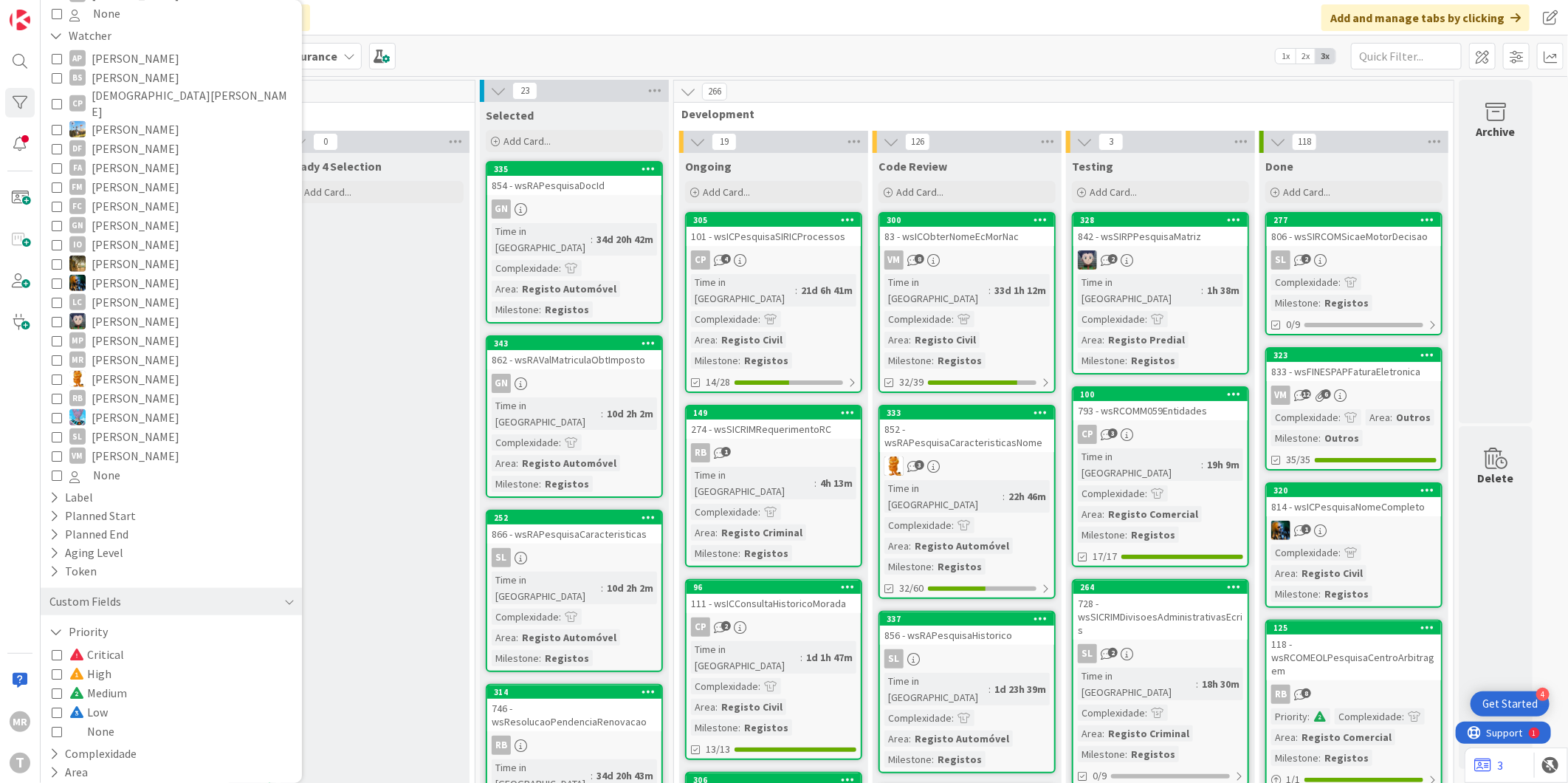
click at [102, 645] on span "Critical" at bounding box center [96, 655] width 54 height 19
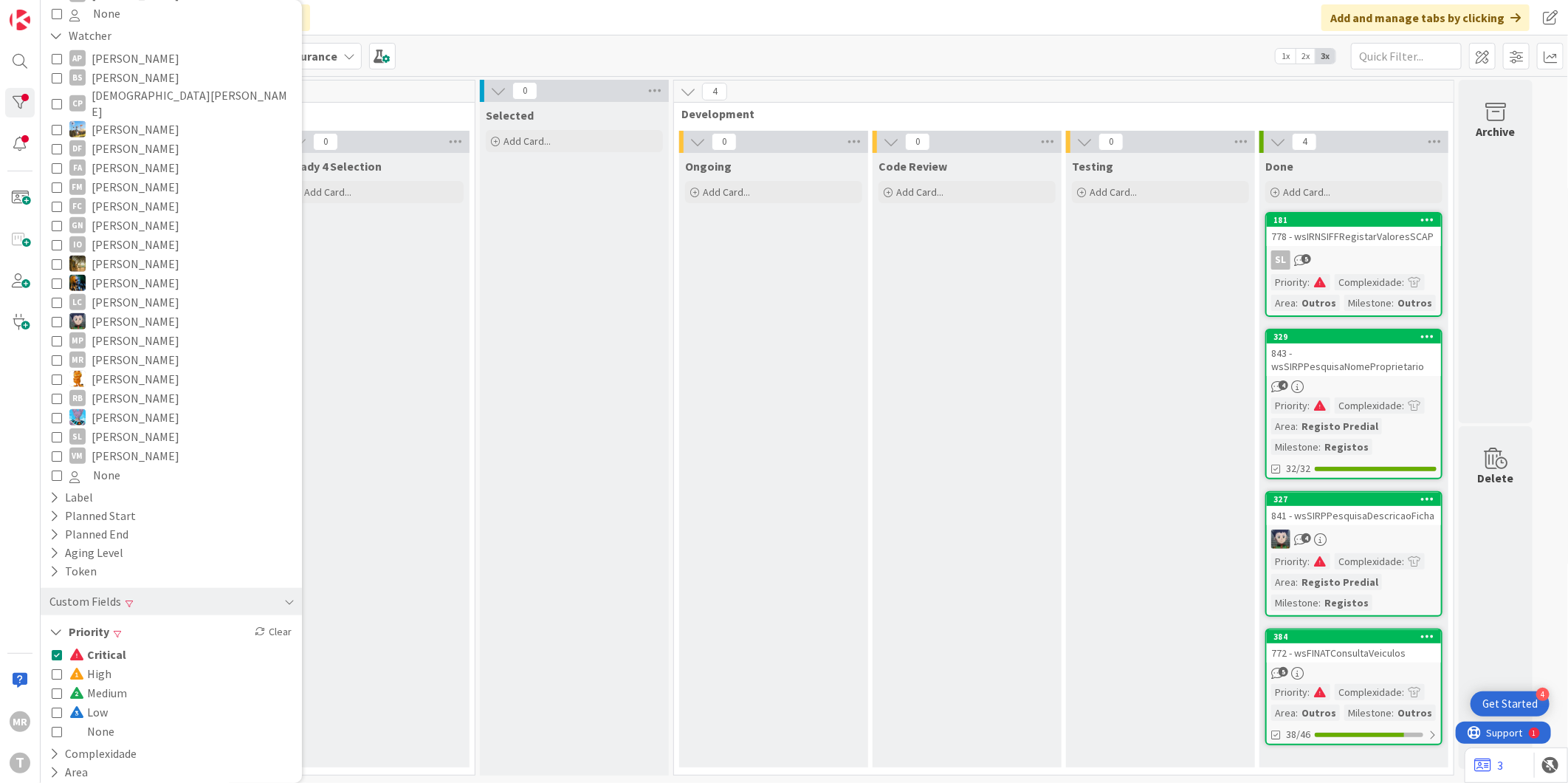
click at [89, 683] on span "Medium" at bounding box center [98, 693] width 57 height 19
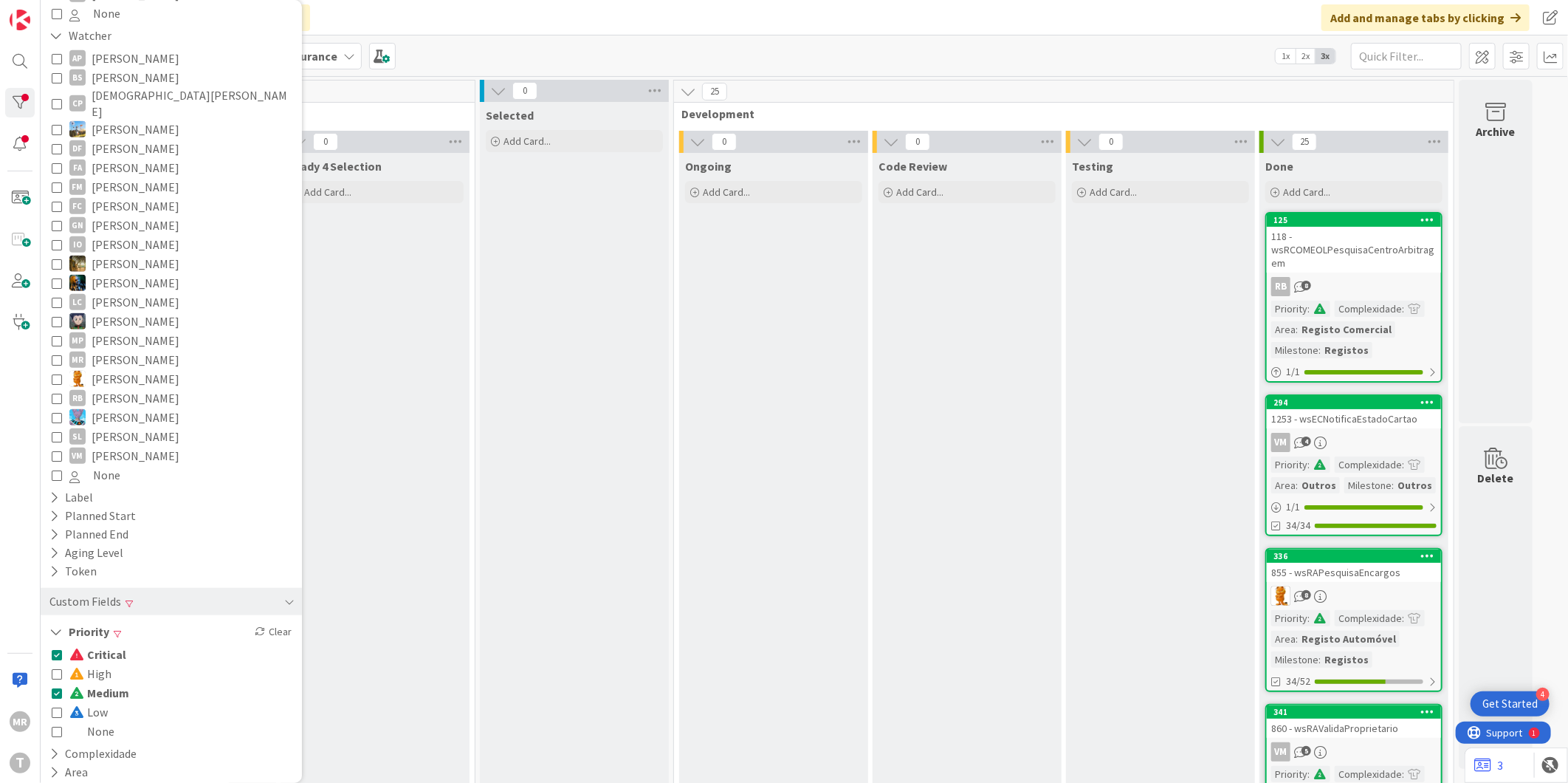
click at [108, 645] on span "Critical" at bounding box center [98, 655] width 57 height 19
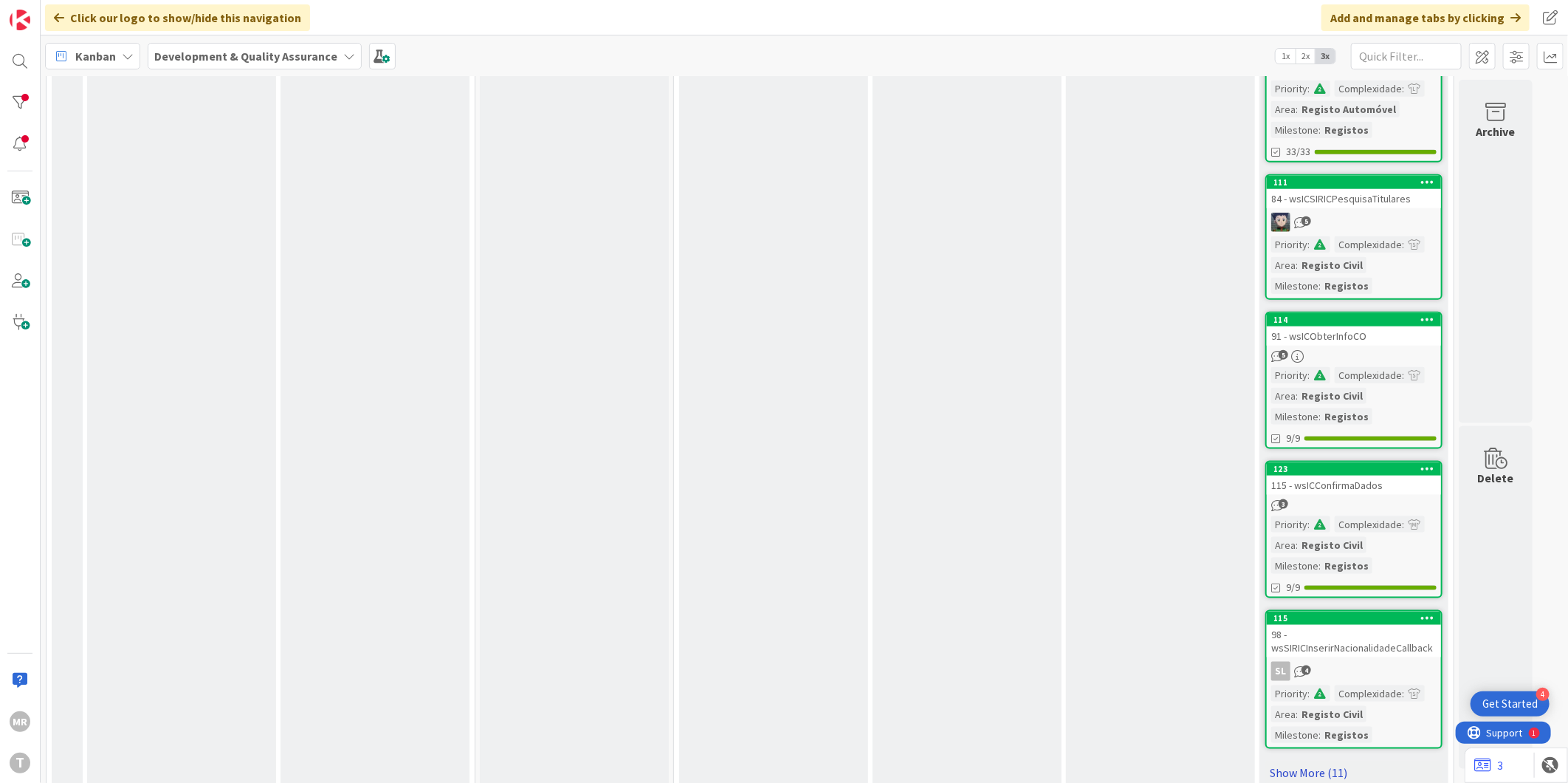
scroll to position [1013, 0]
click at [1310, 759] on link "Show More (11)" at bounding box center [1354, 771] width 177 height 24
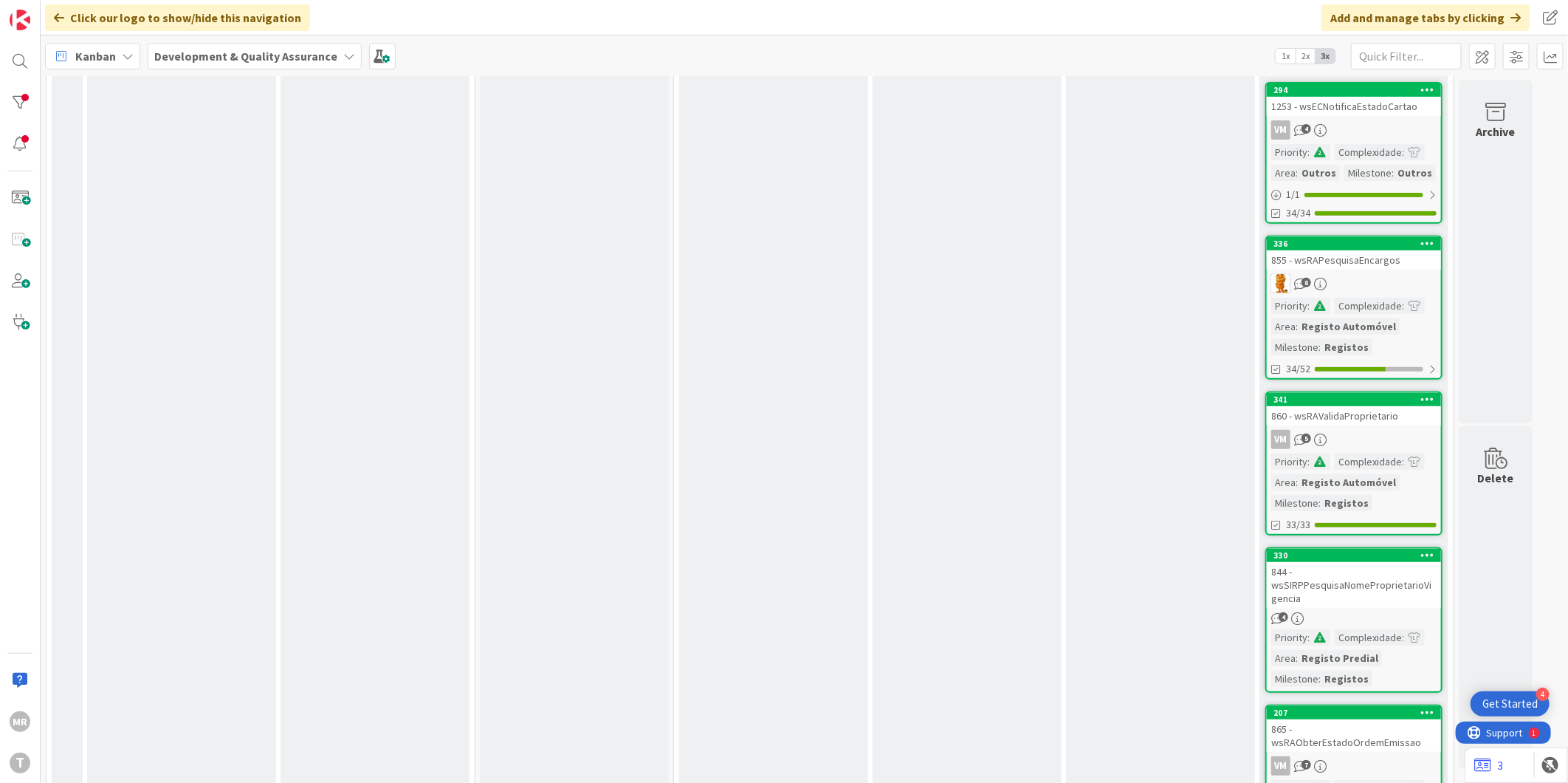
scroll to position [0, 0]
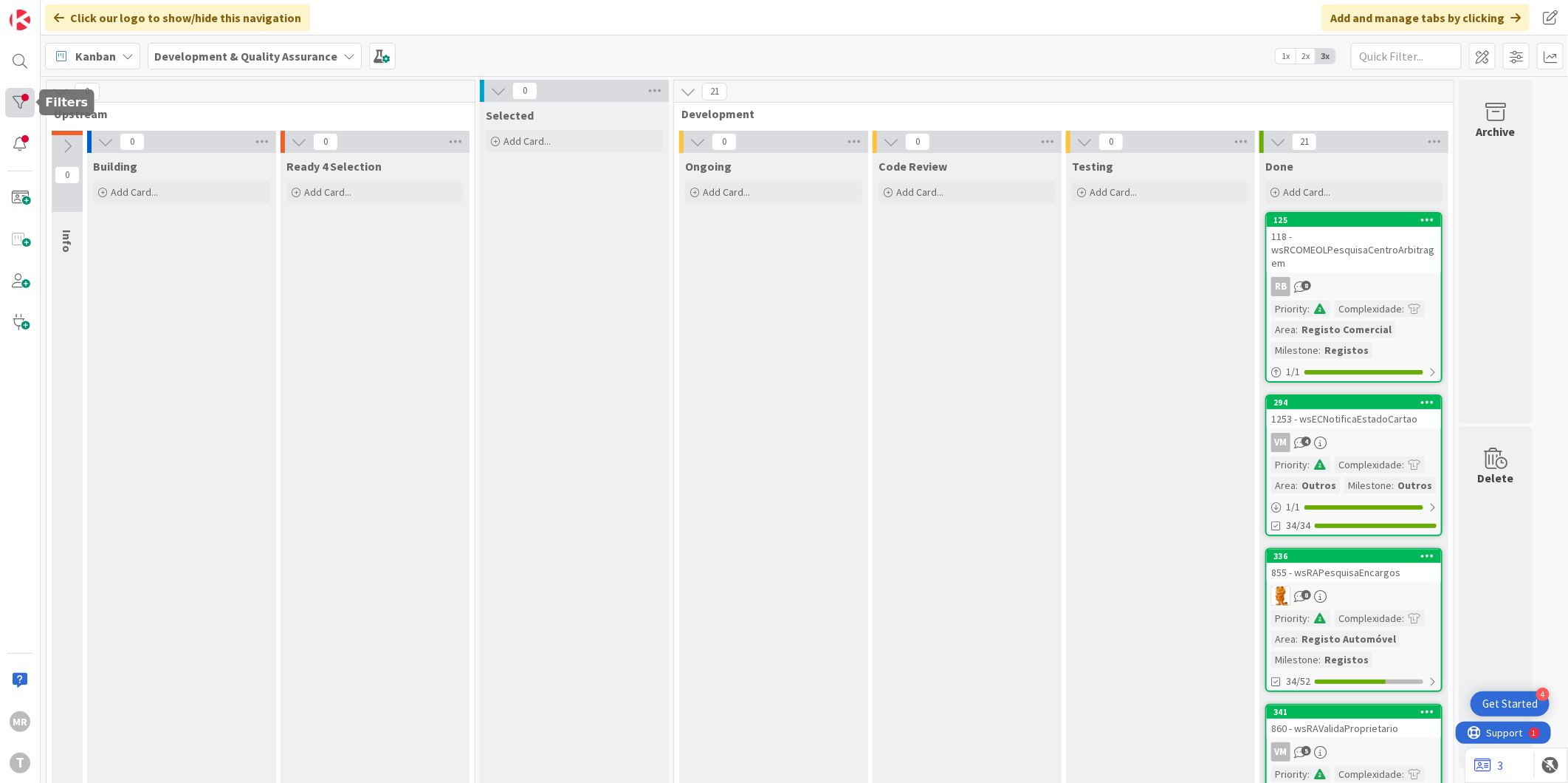
click at [19, 107] on div at bounding box center [20, 103] width 30 height 30
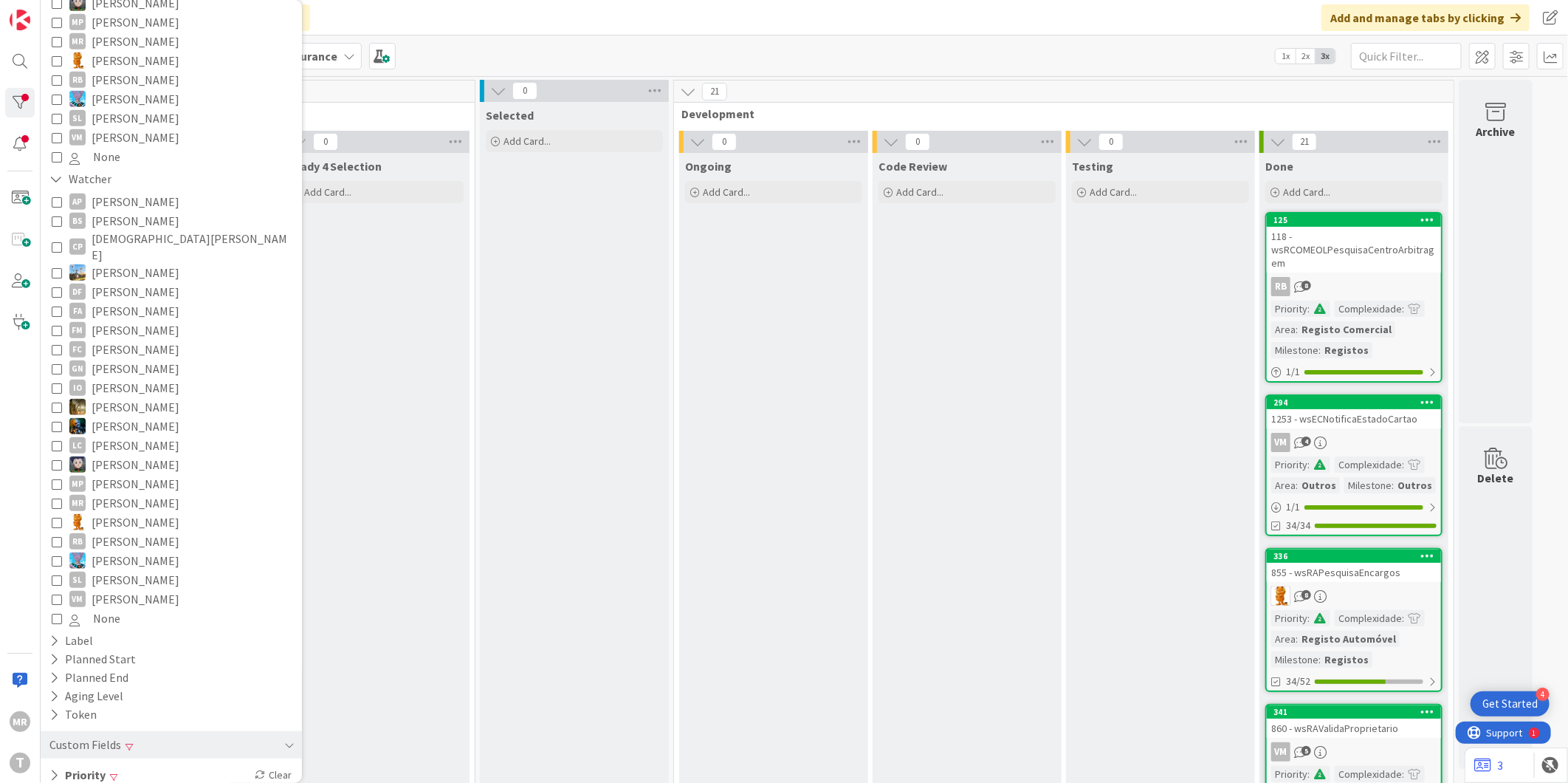
scroll to position [501, 0]
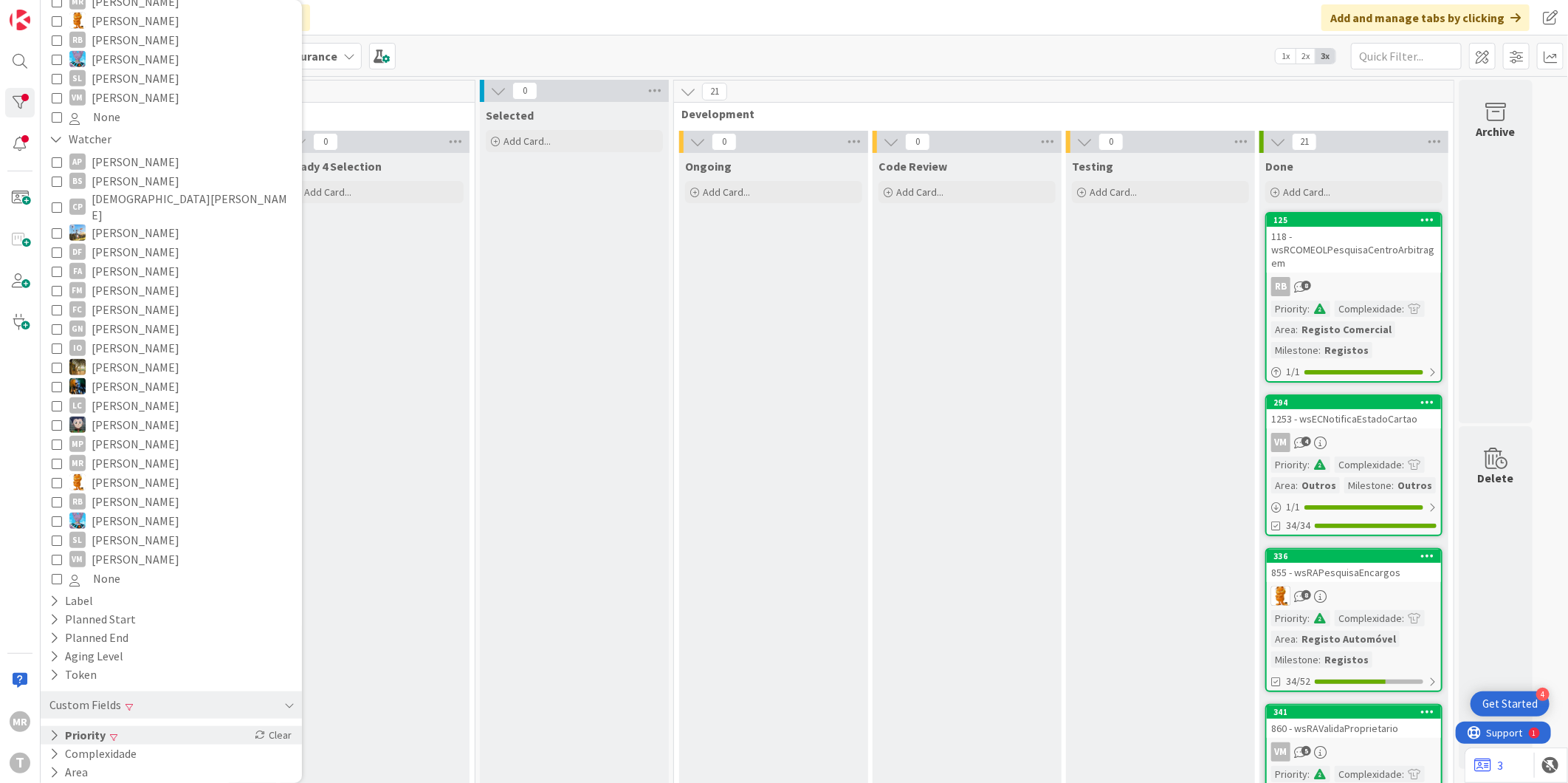
click at [49, 729] on icon at bounding box center [54, 735] width 10 height 13
click at [89, 782] on span "Medium" at bounding box center [99, 796] width 60 height 19
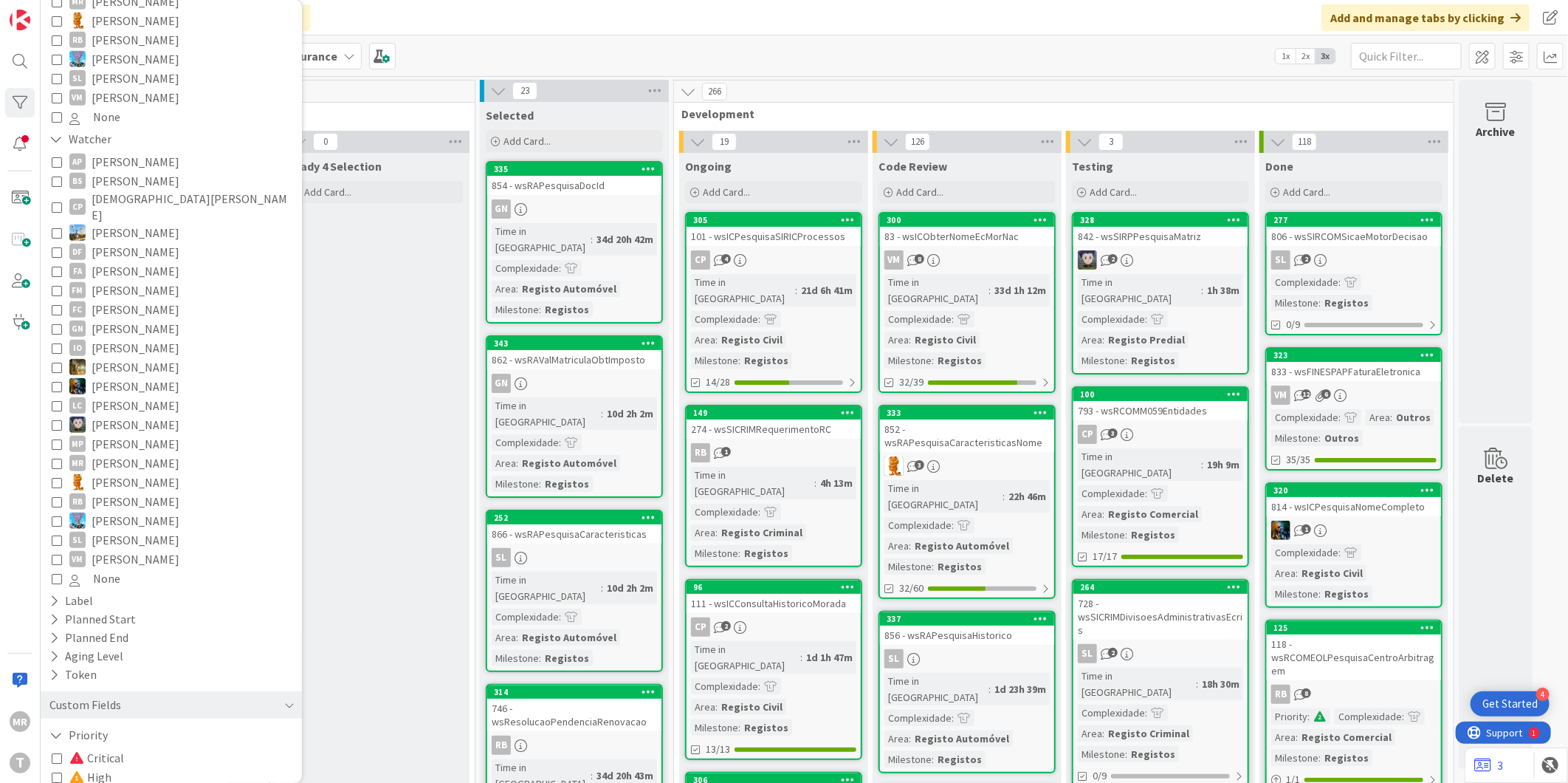
scroll to position [604, 0]
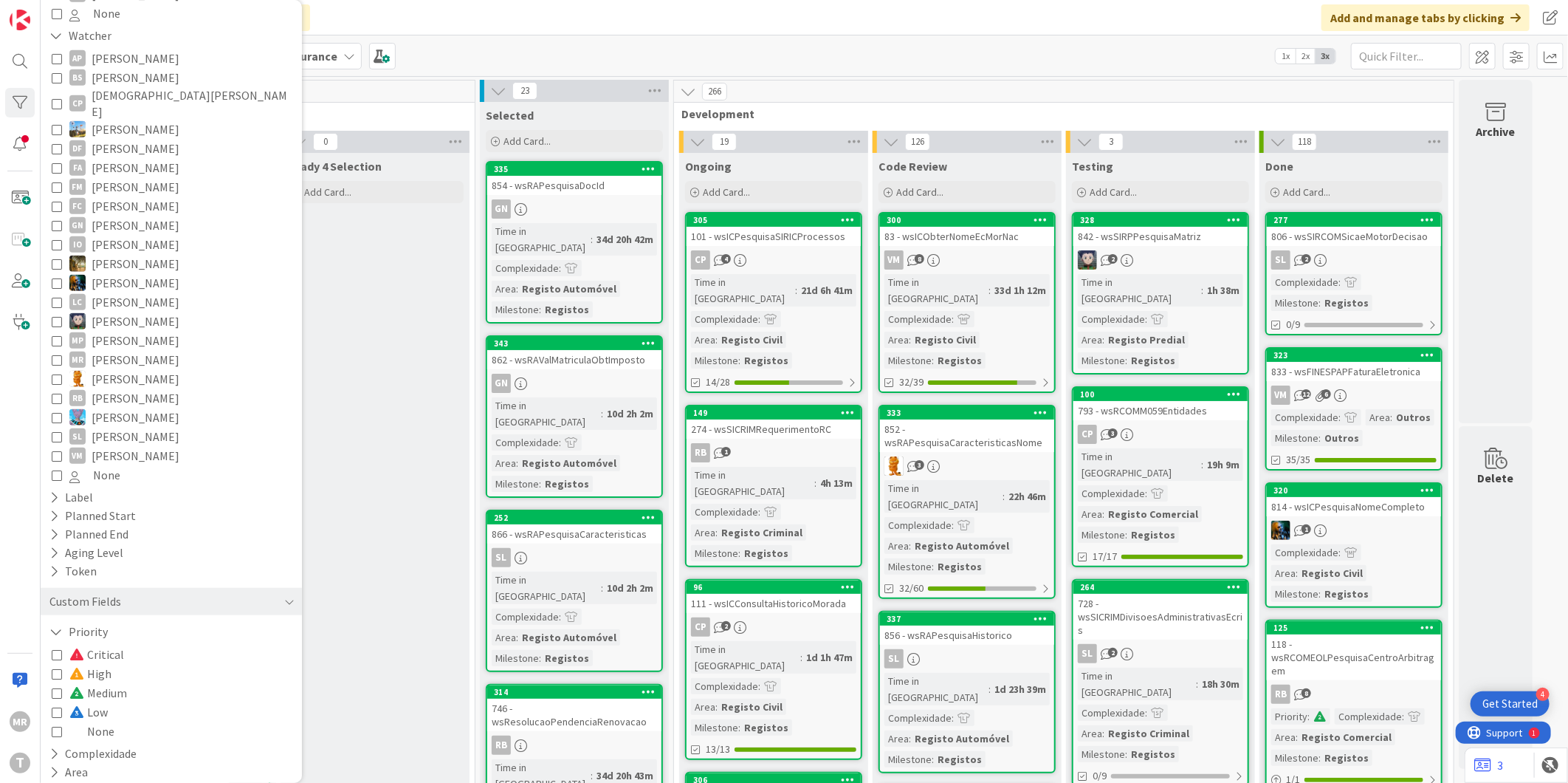
click at [109, 645] on span "Critical" at bounding box center [96, 655] width 54 height 19
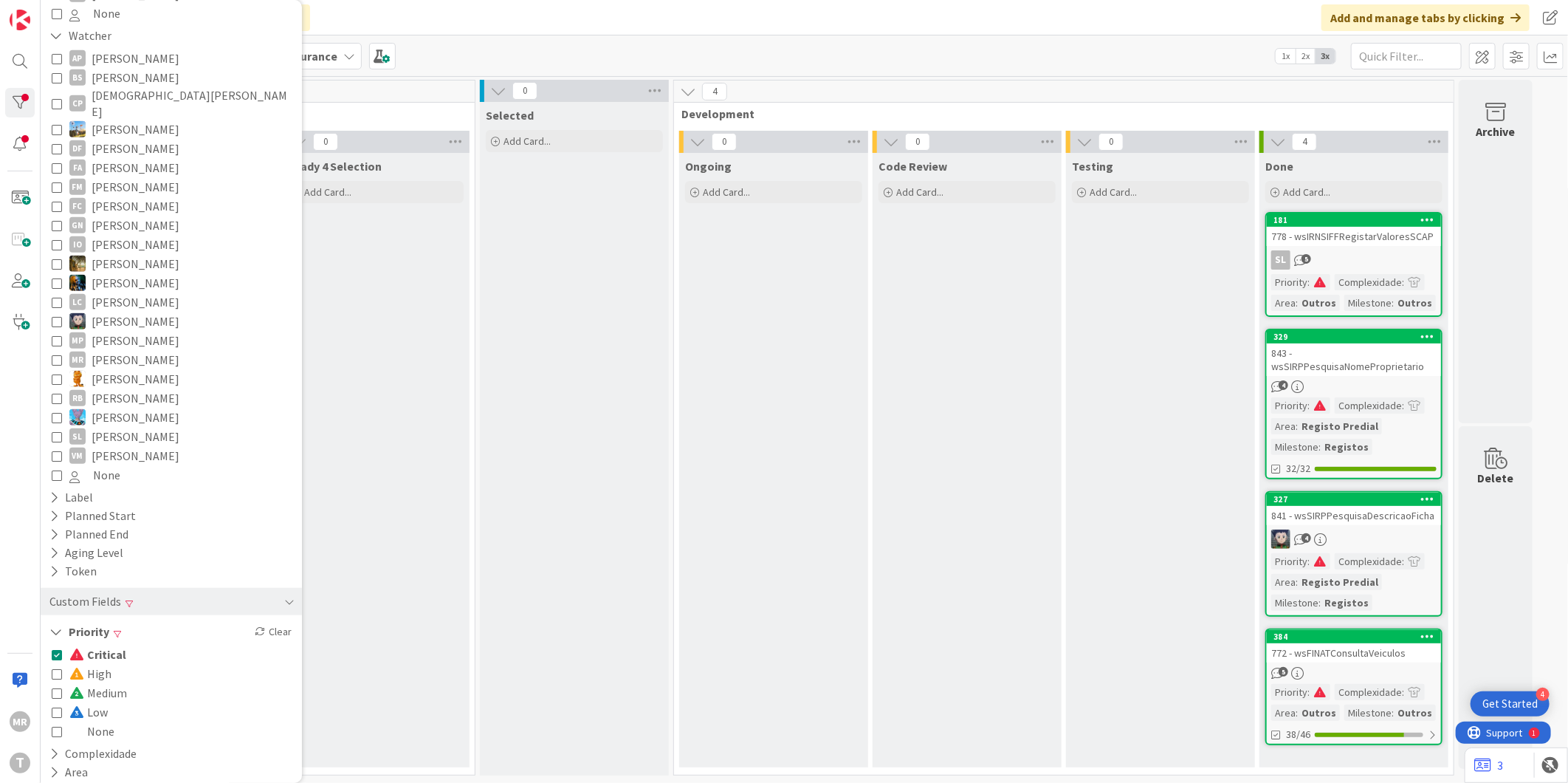
click at [106, 645] on span "Critical" at bounding box center [98, 655] width 57 height 19
